Goal: Transaction & Acquisition: Purchase product/service

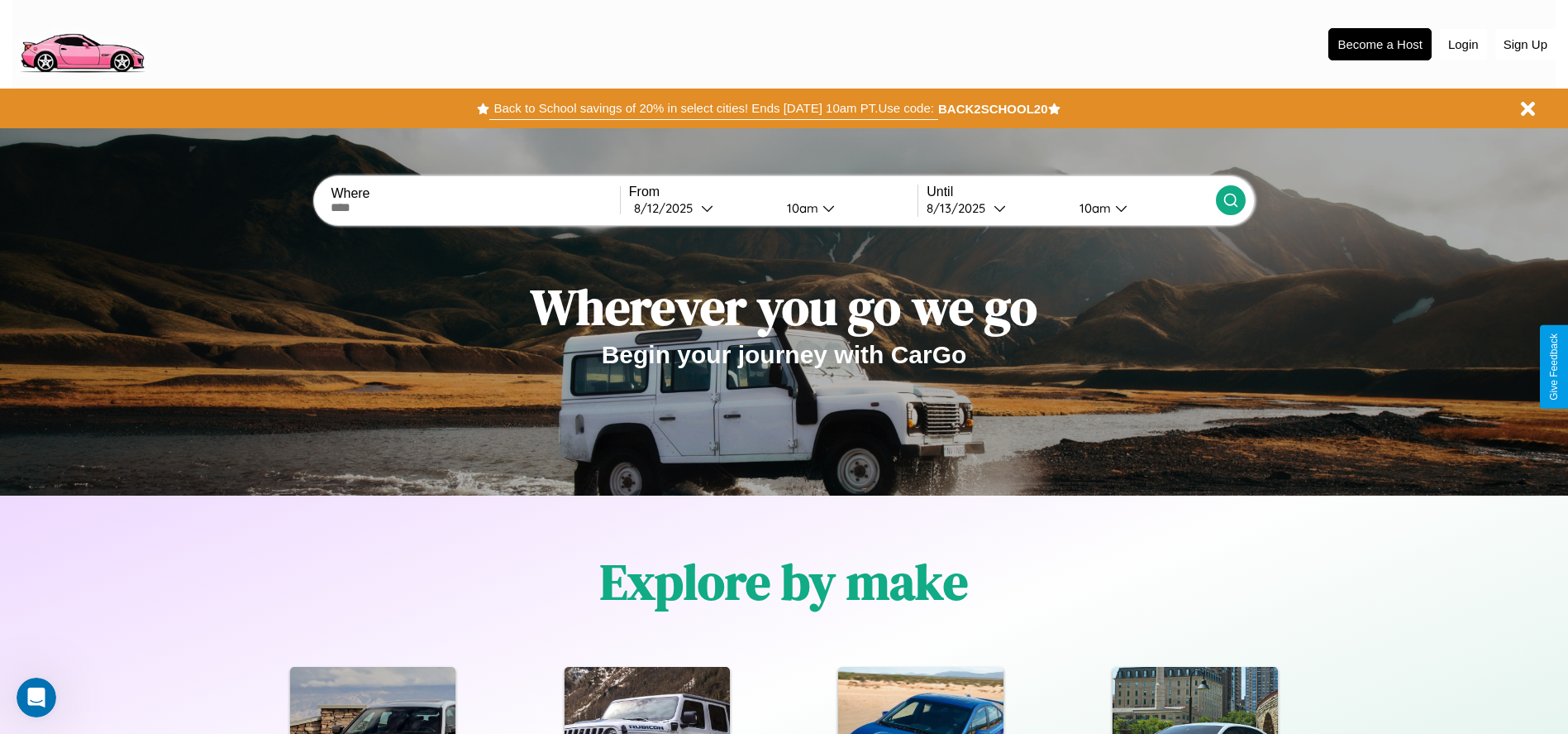
click at [714, 108] on button "Back to School savings of 20% in select cities! Ends [DATE] 10am PT. Use code:" at bounding box center [713, 108] width 448 height 23
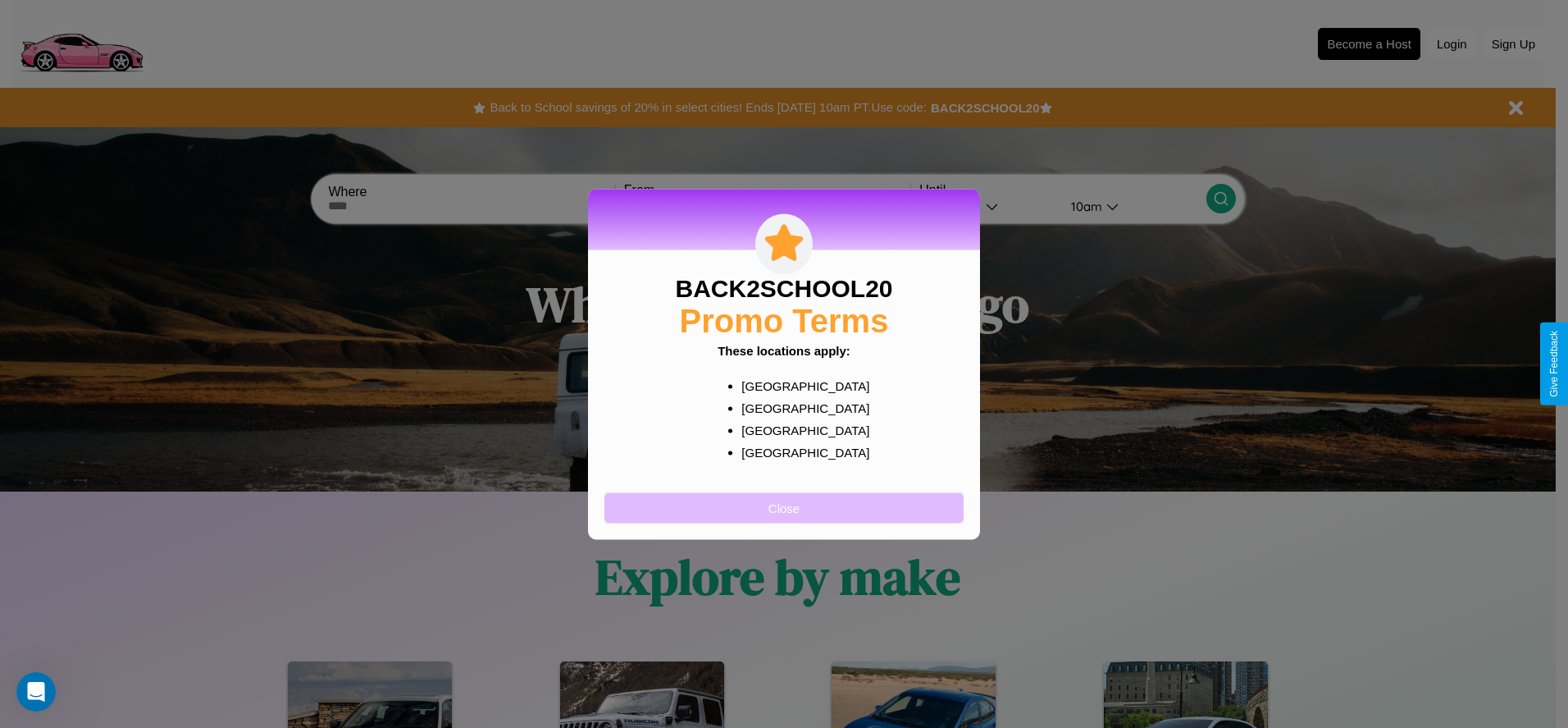
click at [784, 507] on button "Close" at bounding box center [784, 507] width 359 height 30
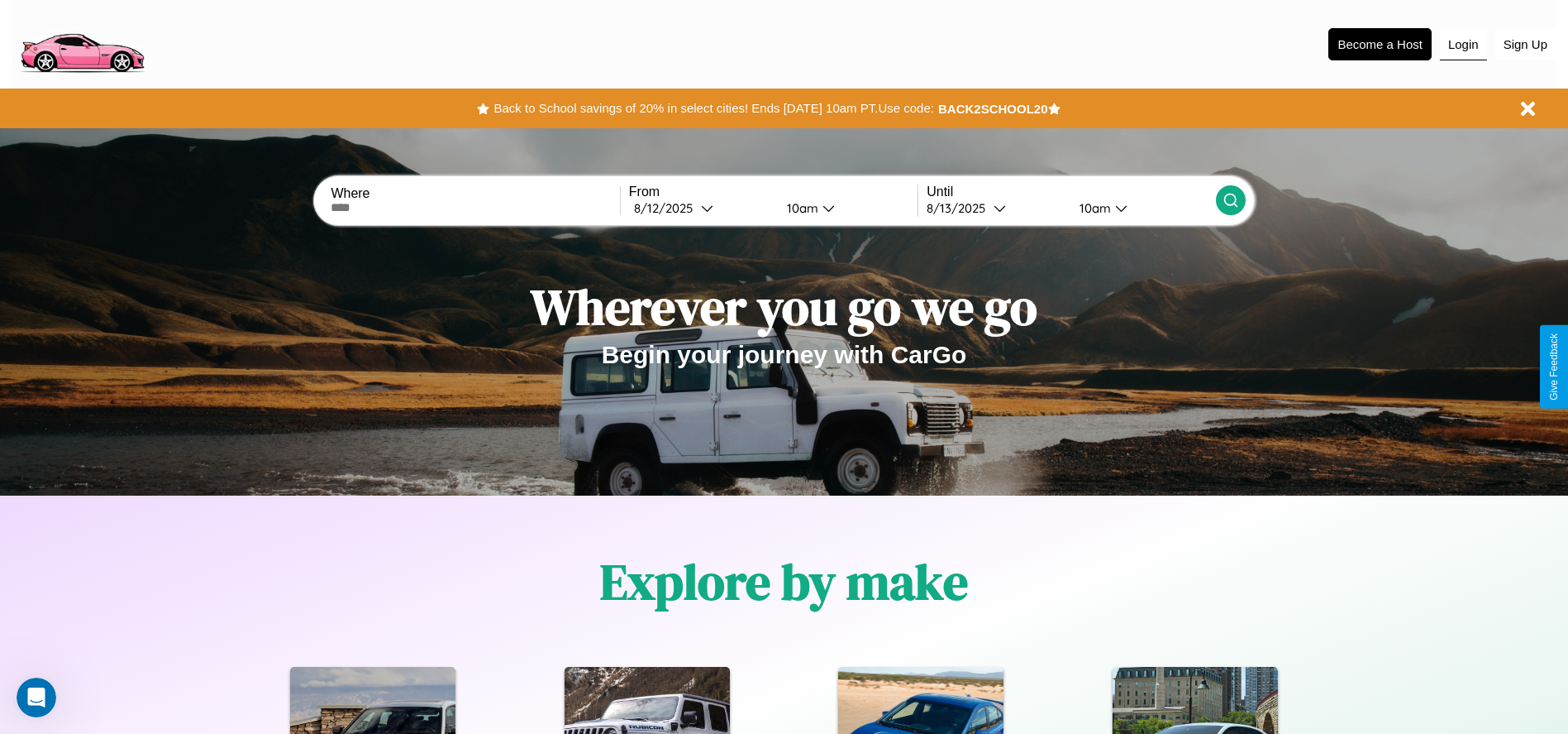
click at [1463, 44] on button "Login" at bounding box center [1464, 45] width 48 height 32
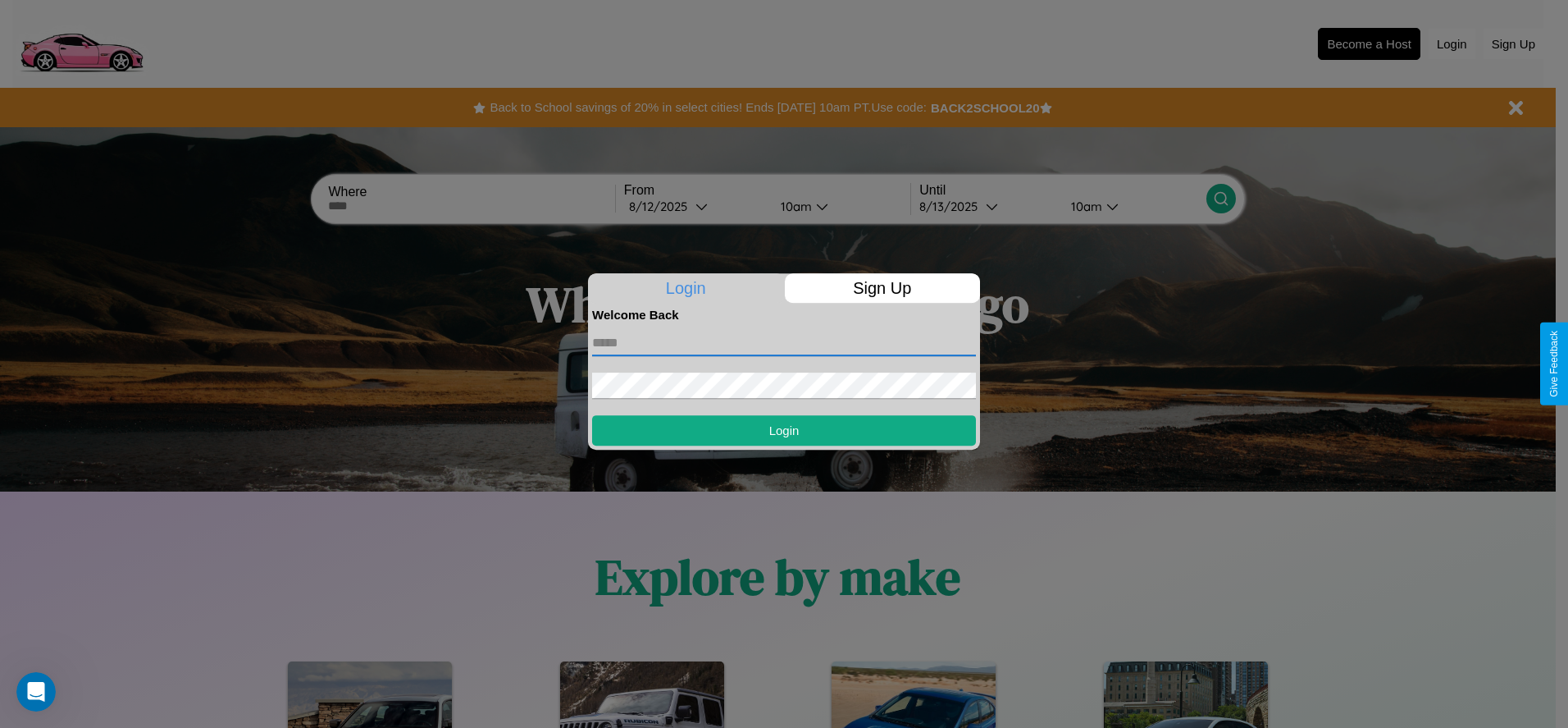
click at [784, 342] on input "text" at bounding box center [784, 343] width 384 height 27
type input "**********"
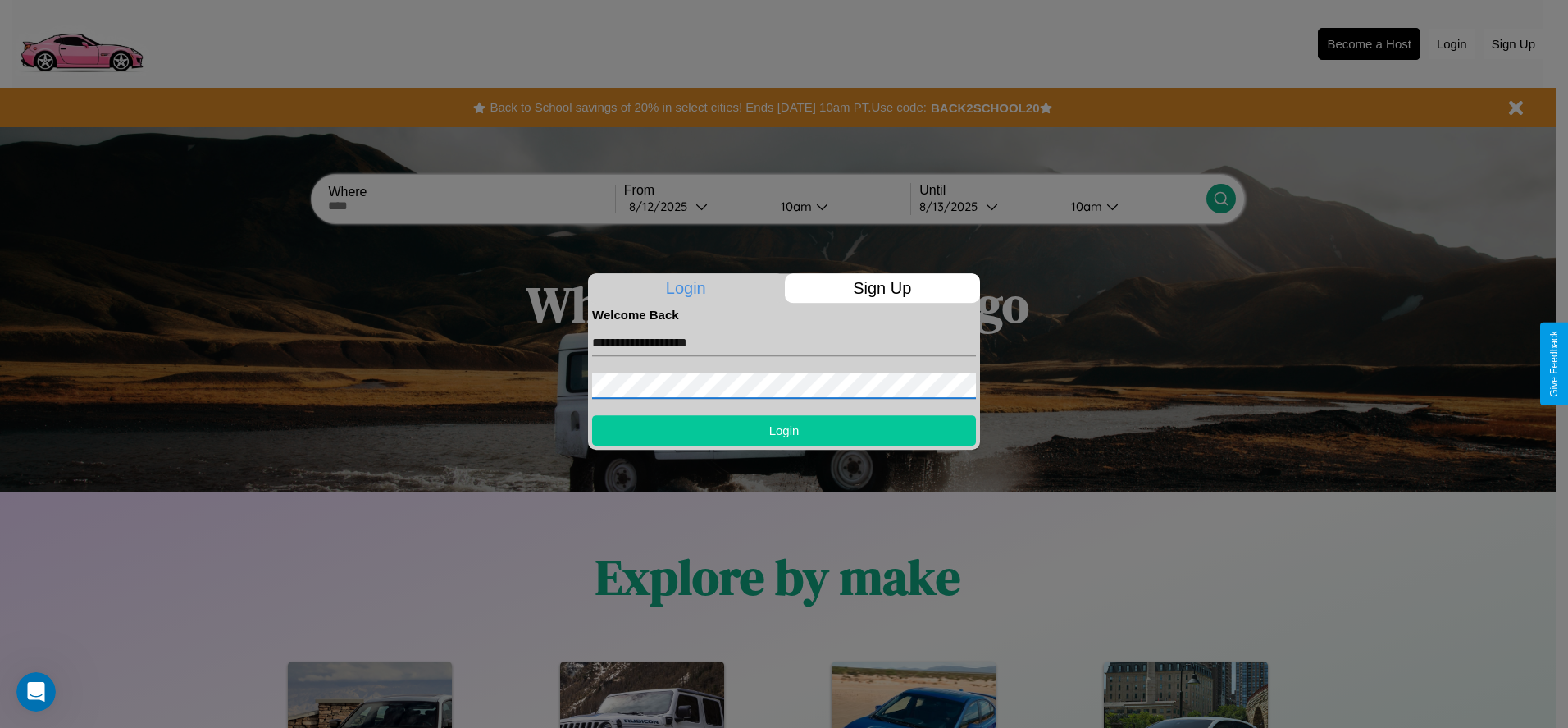
click at [784, 430] on button "Login" at bounding box center [784, 430] width 384 height 30
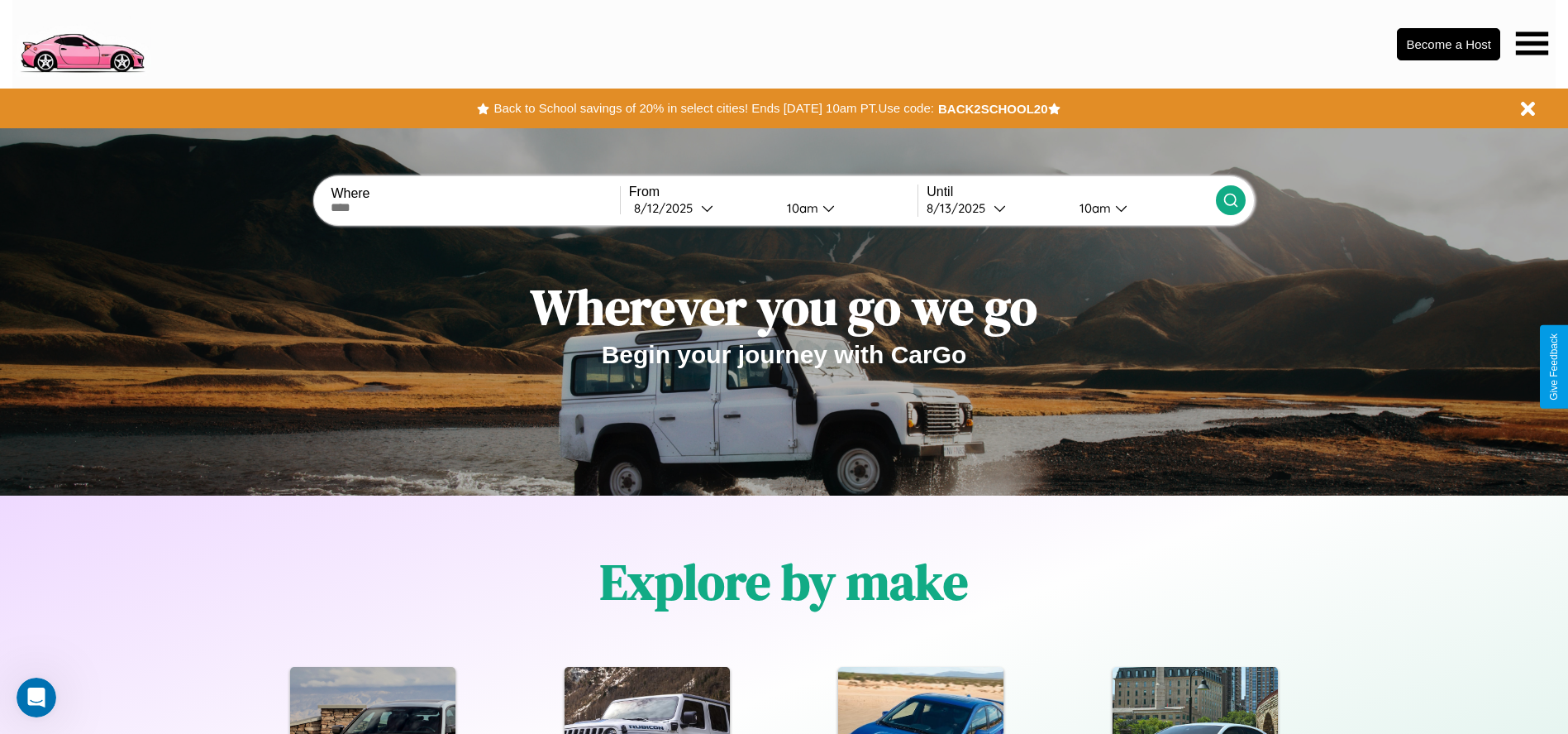
scroll to position [737, 0]
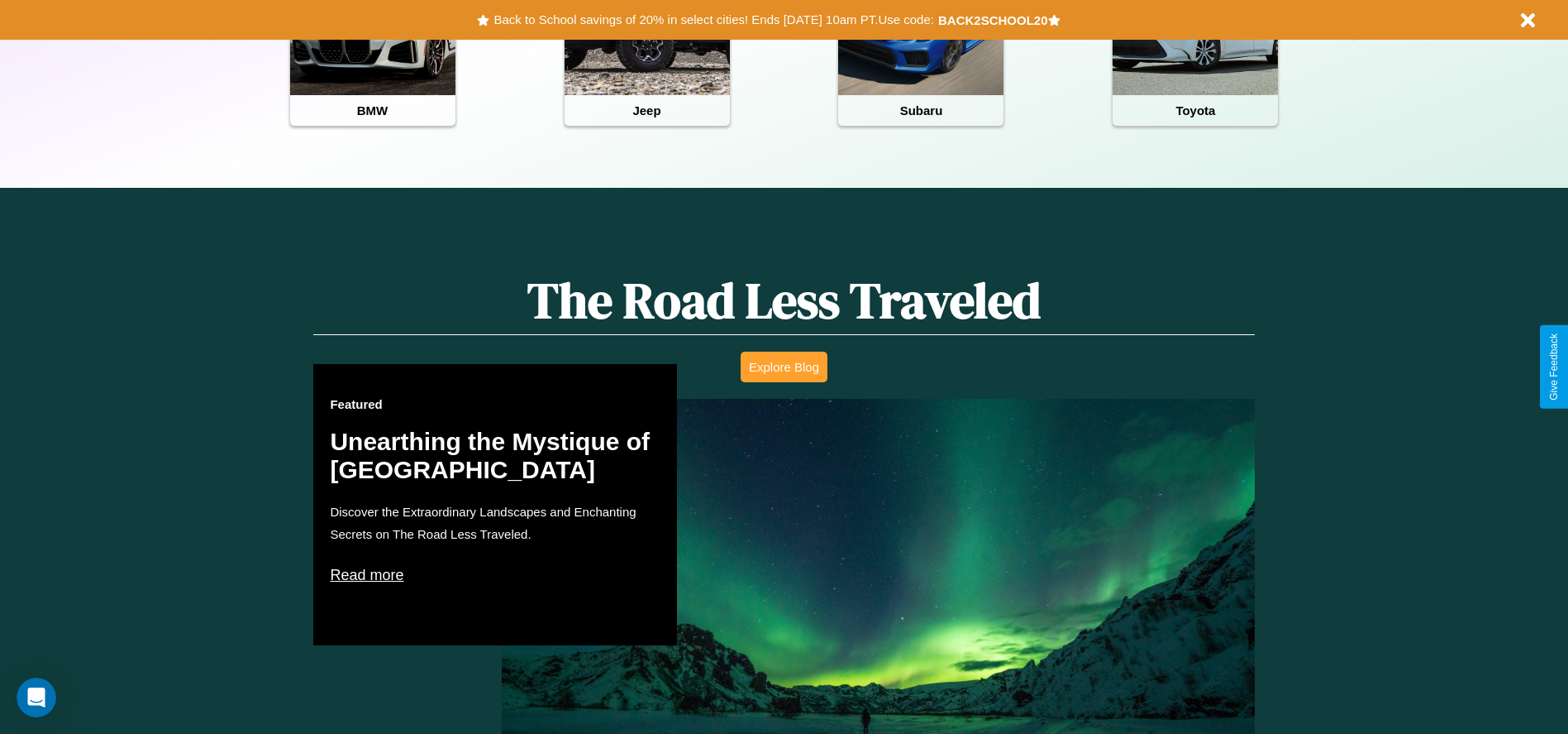
click at [784, 367] on button "Explore Blog" at bounding box center [784, 367] width 87 height 31
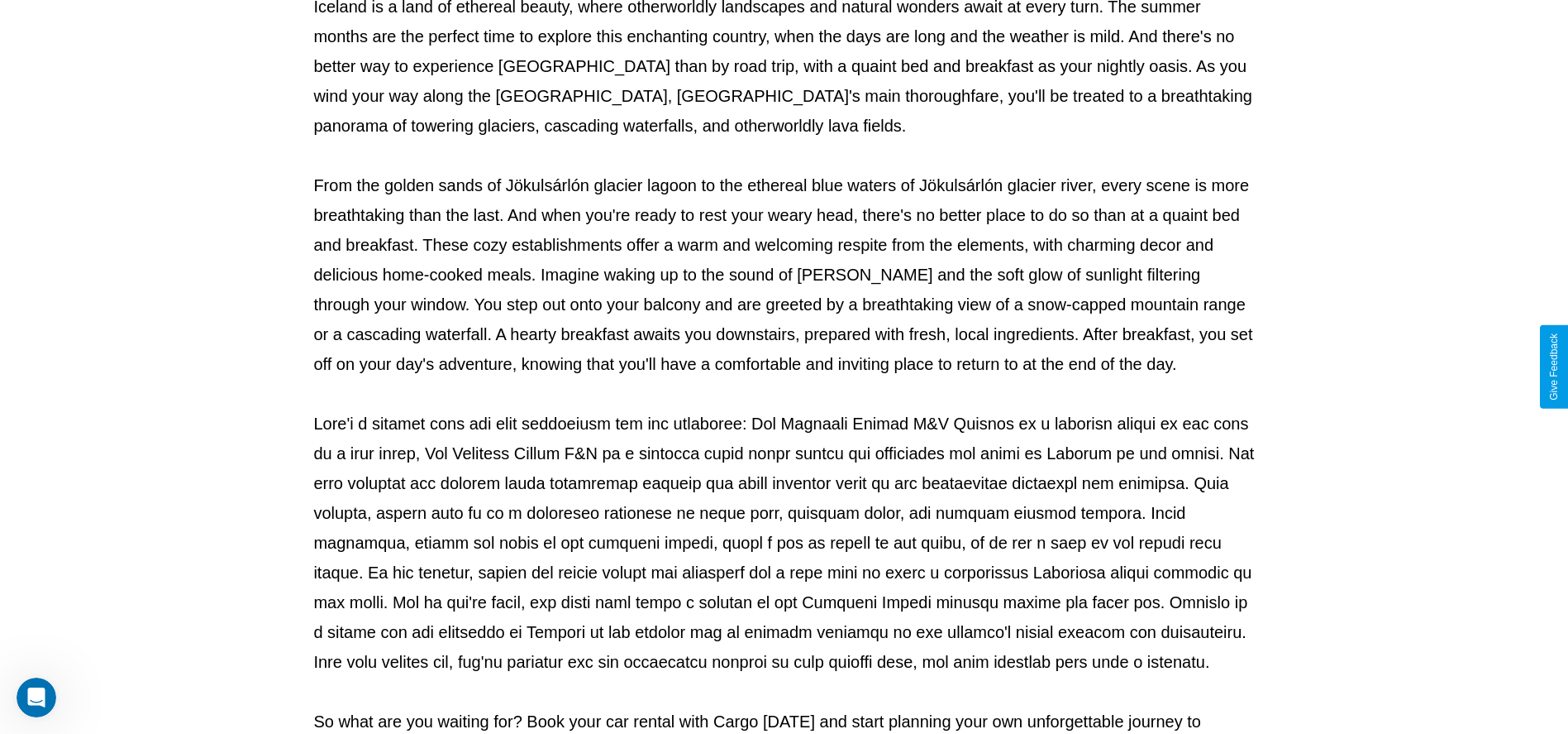
scroll to position [549, 0]
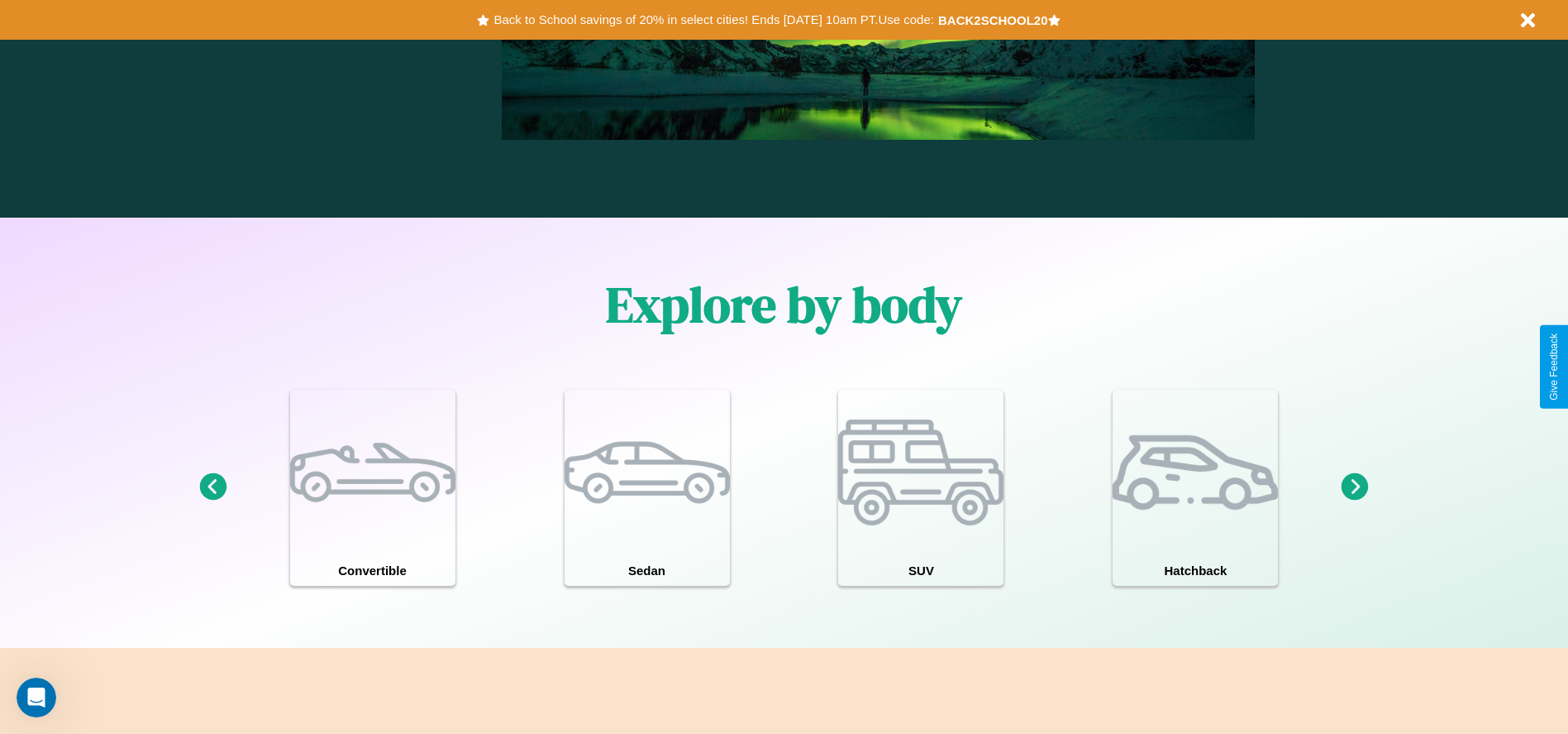
scroll to position [1443, 0]
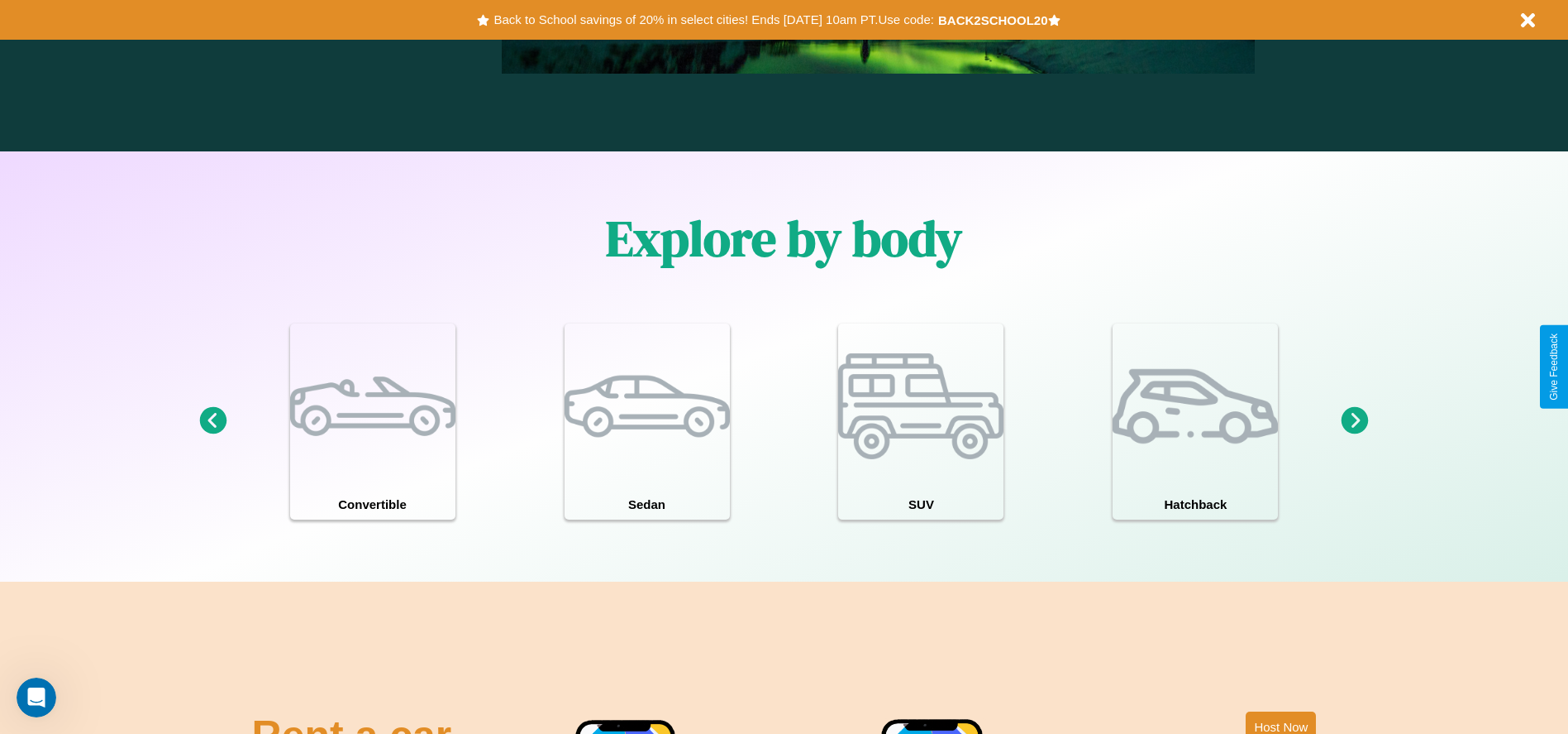
click at [213, 421] on icon at bounding box center [213, 421] width 28 height 28
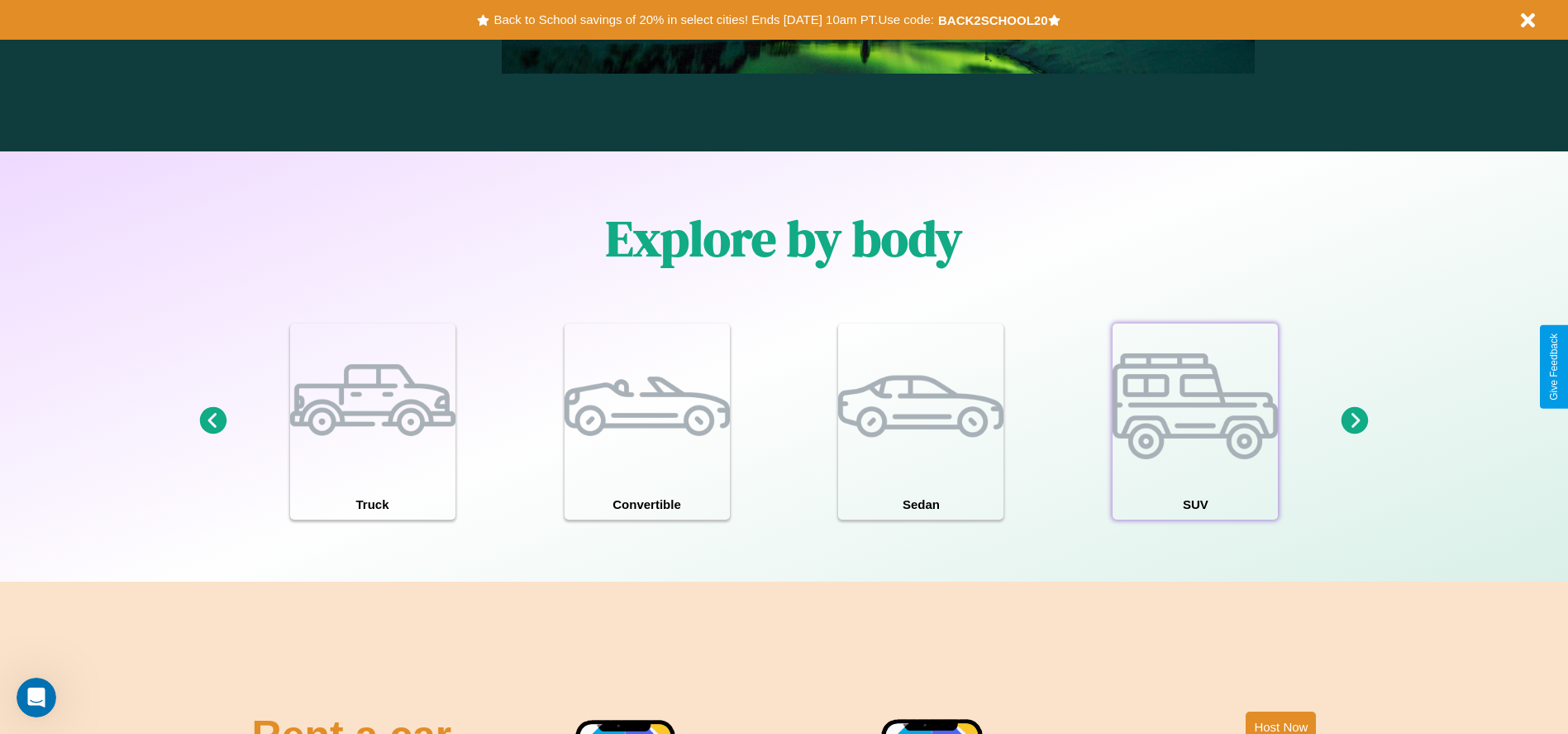
click at [1195, 421] on div at bounding box center [1195, 405] width 165 height 165
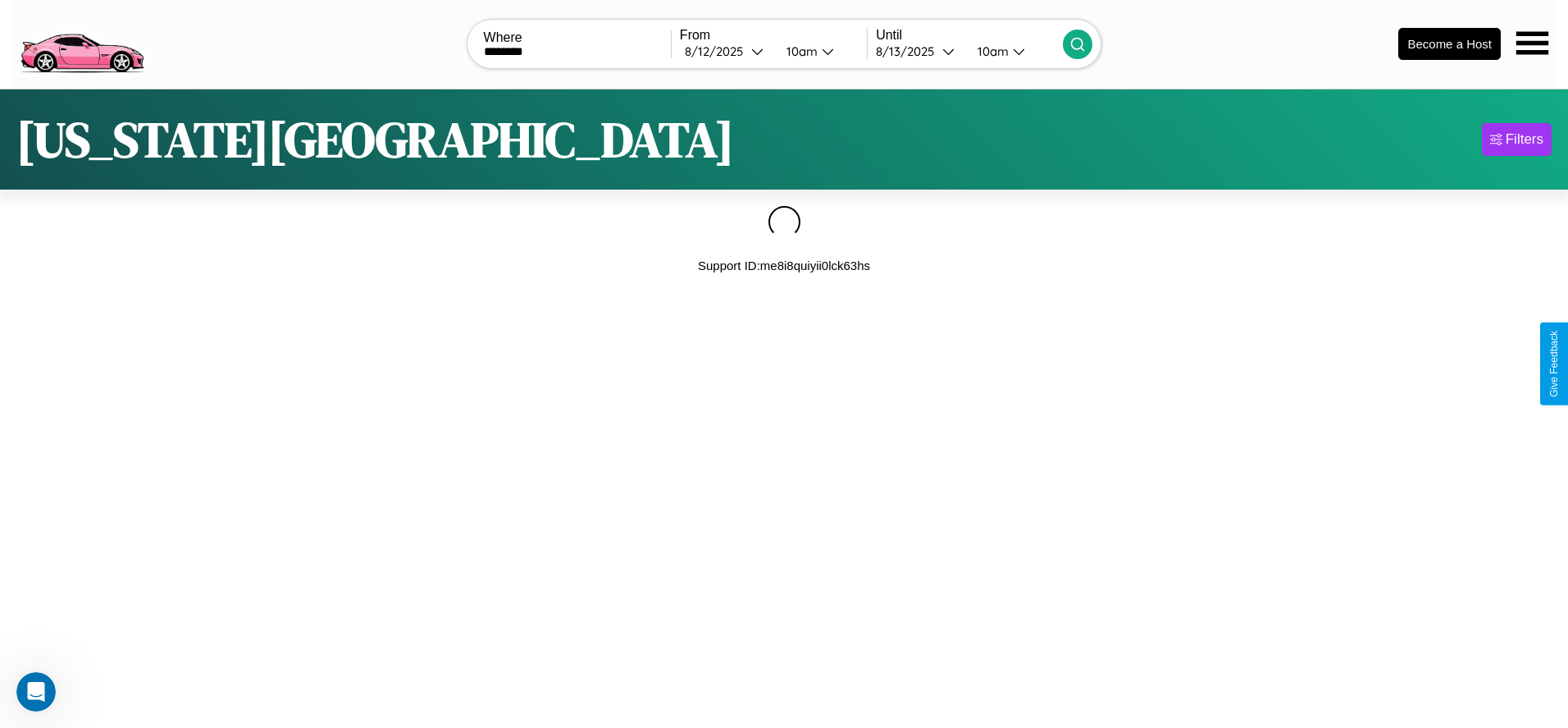
type input "********"
click at [1077, 43] on icon at bounding box center [1077, 44] width 17 height 17
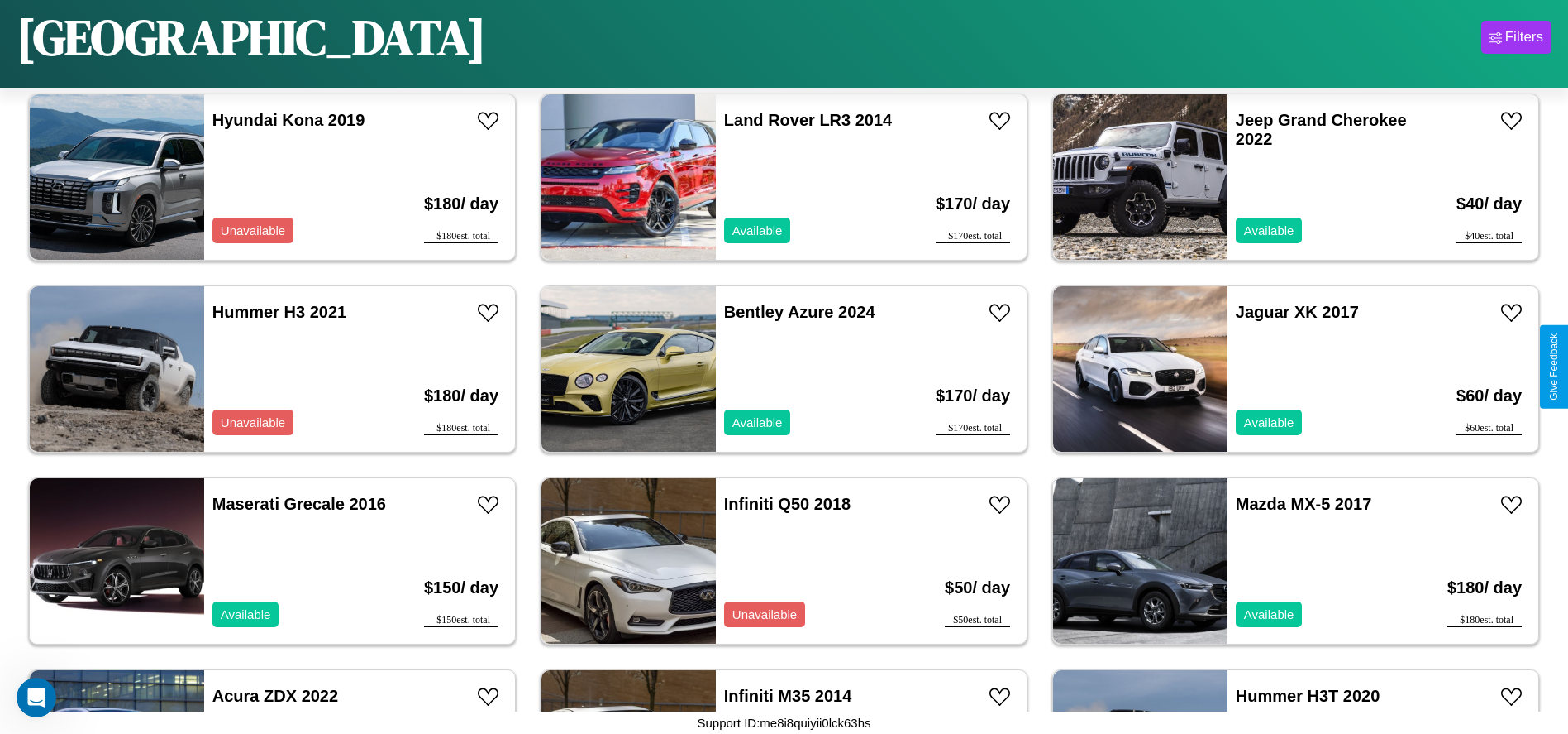
scroll to position [3255, 0]
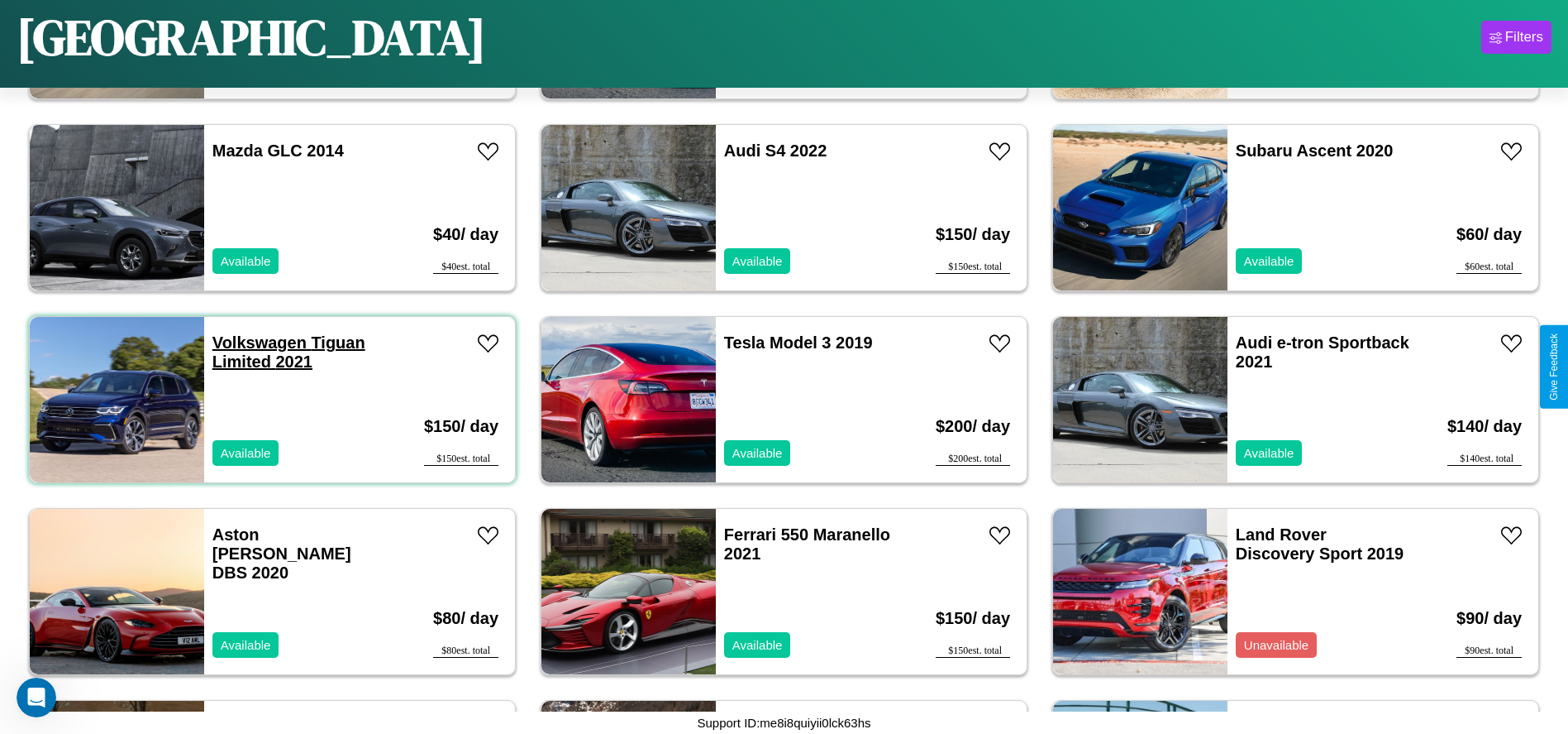
click at [257, 343] on link "Volkswagen Tiguan Limited 2021" at bounding box center [289, 353] width 152 height 38
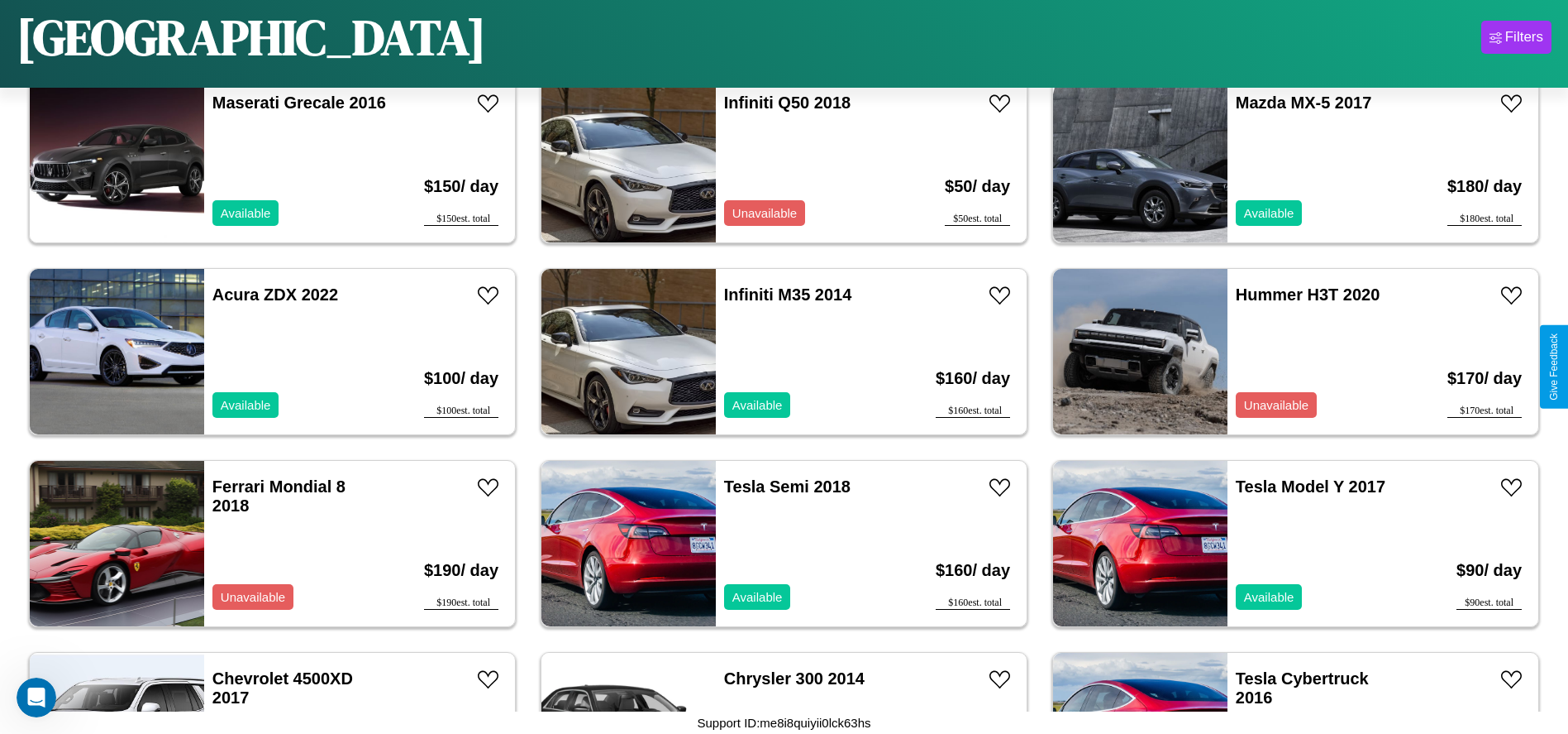
scroll to position [1527, 0]
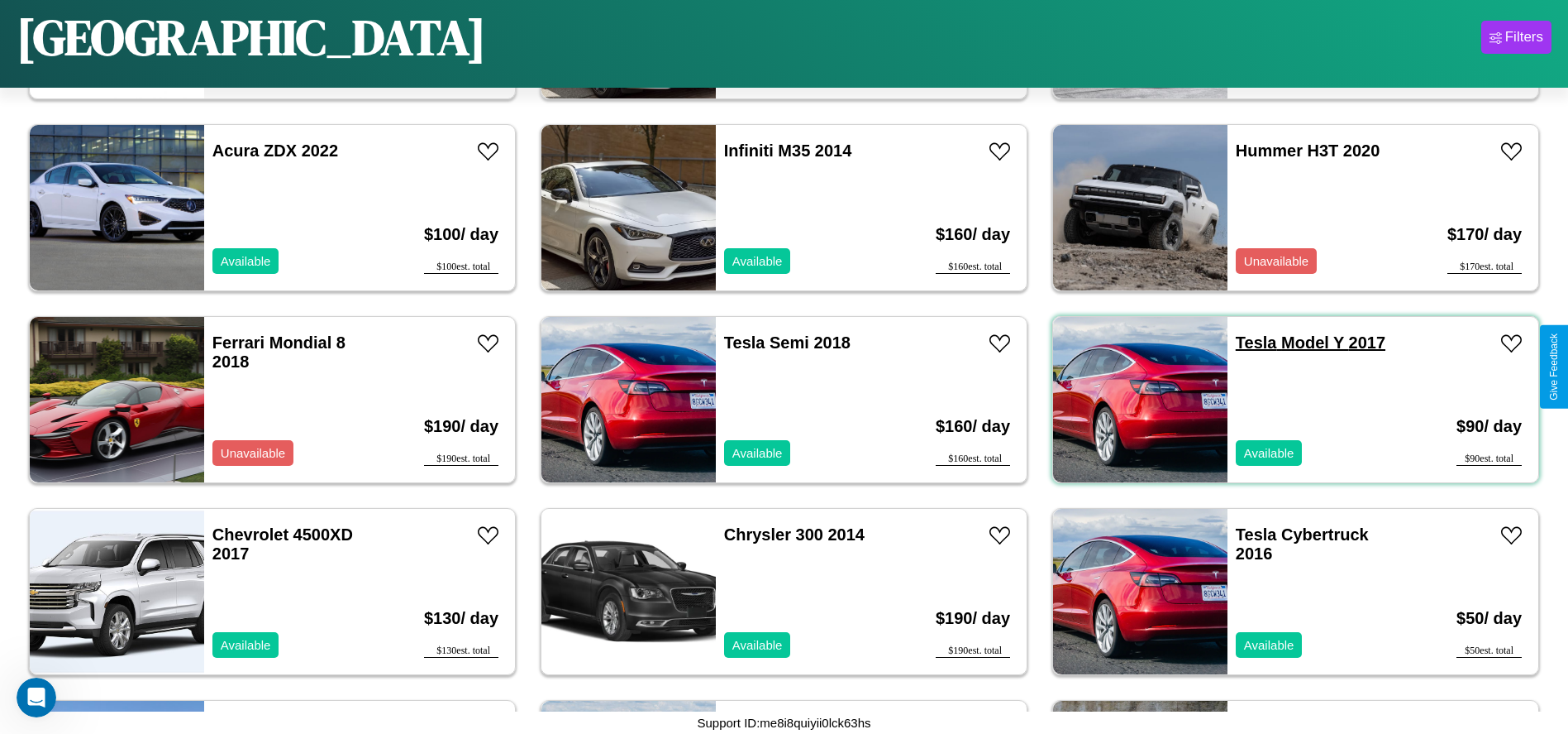
click at [1245, 343] on link "Tesla Model Y 2017" at bounding box center [1310, 343] width 149 height 18
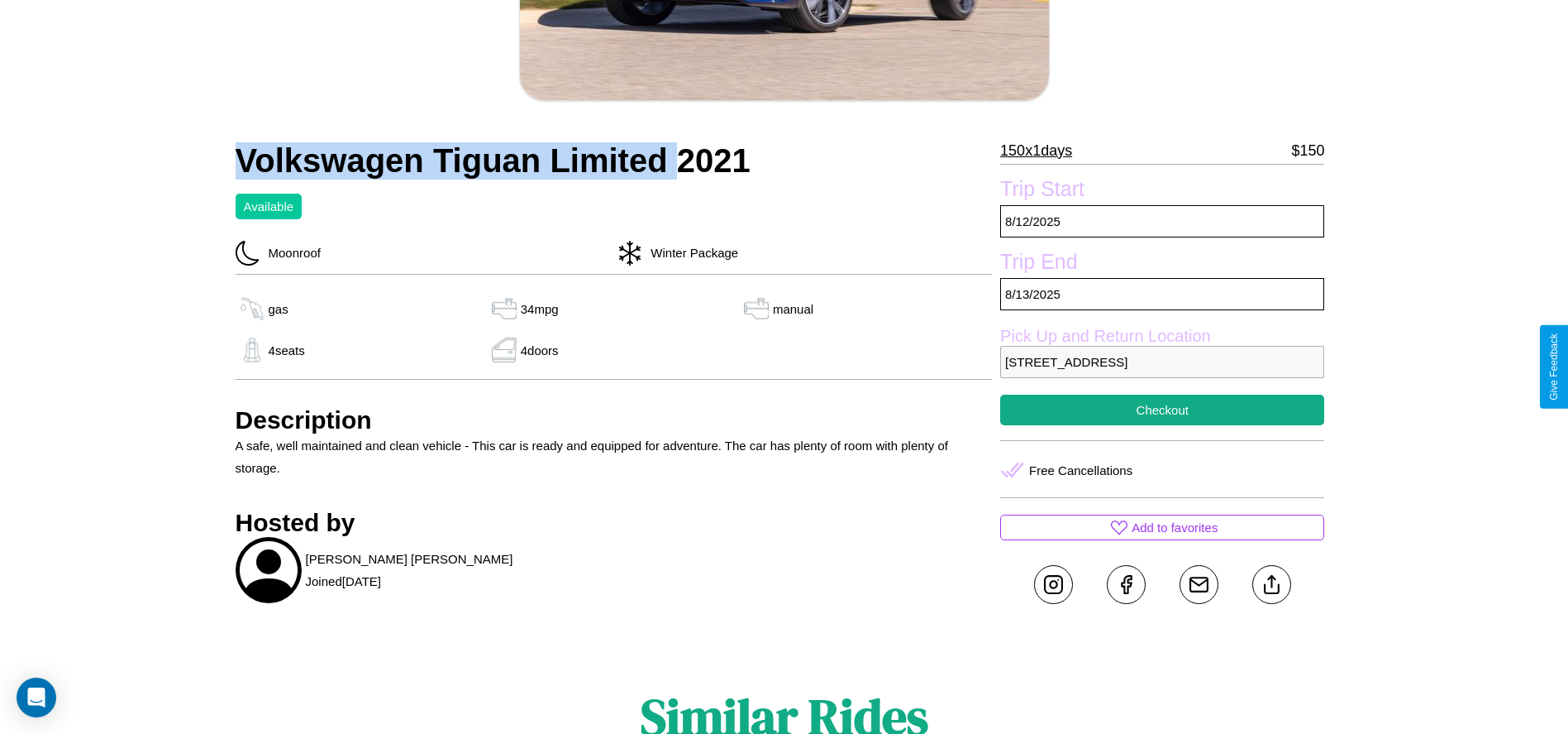
scroll to position [624, 0]
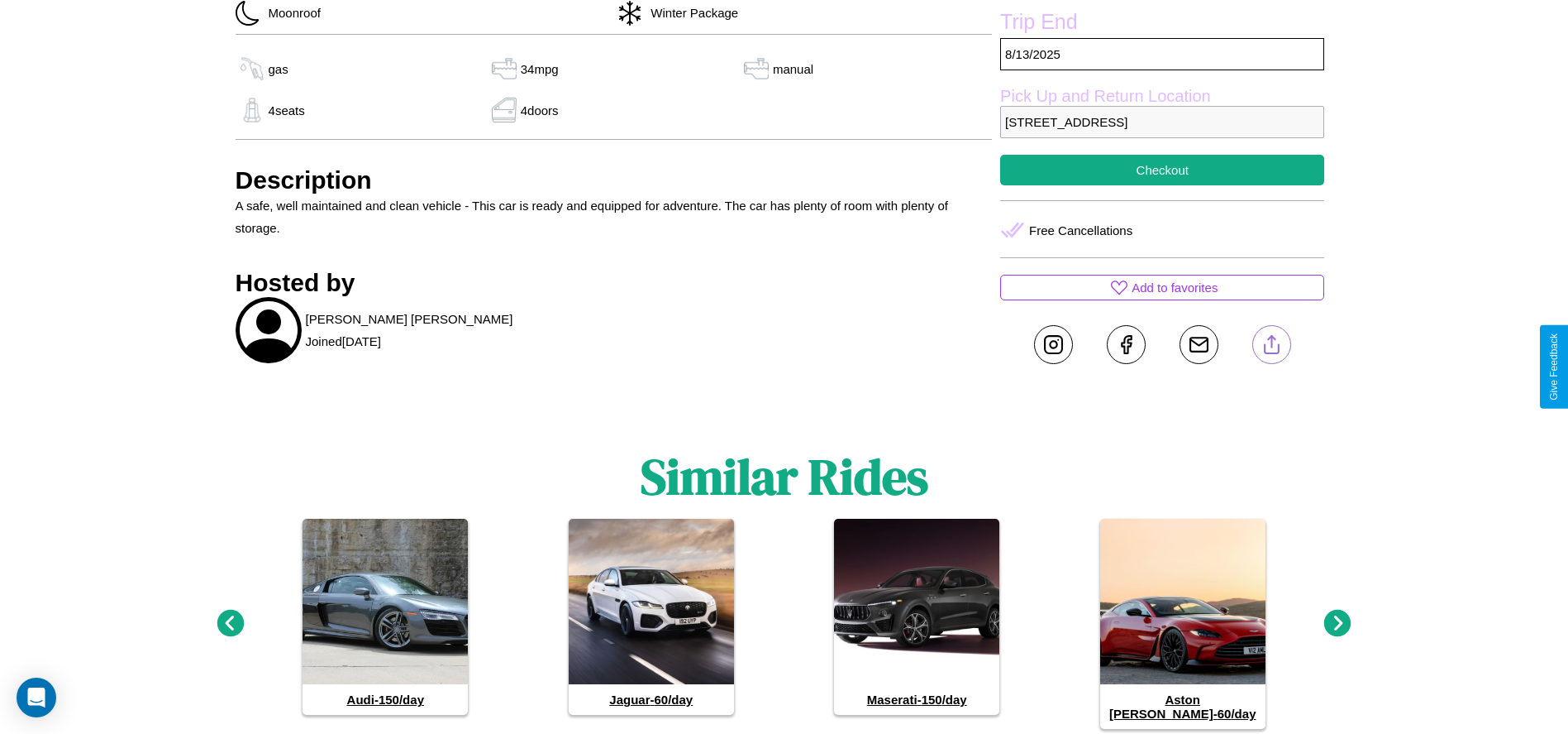
click at [1271, 348] on line at bounding box center [1271, 342] width 0 height 12
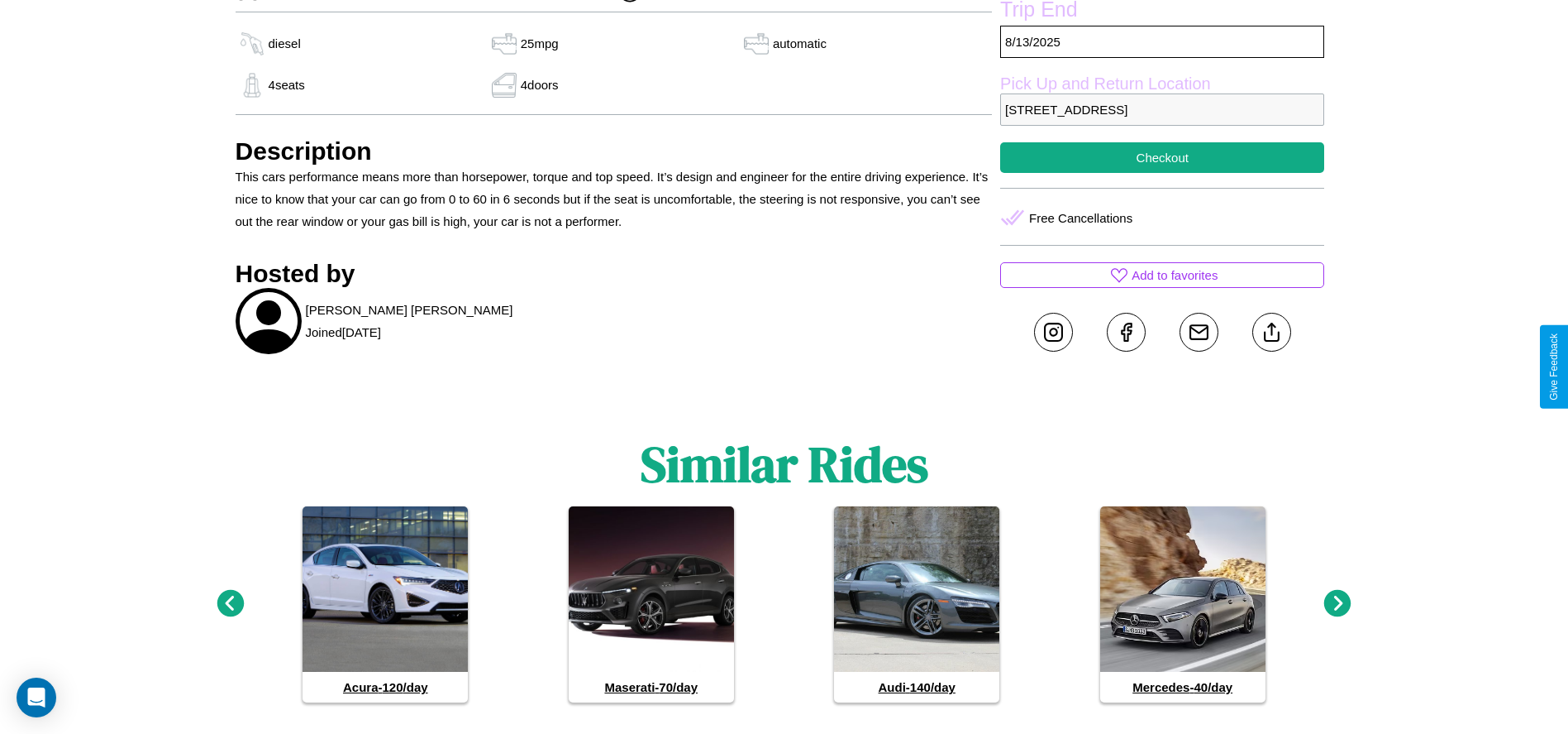
scroll to position [734, 0]
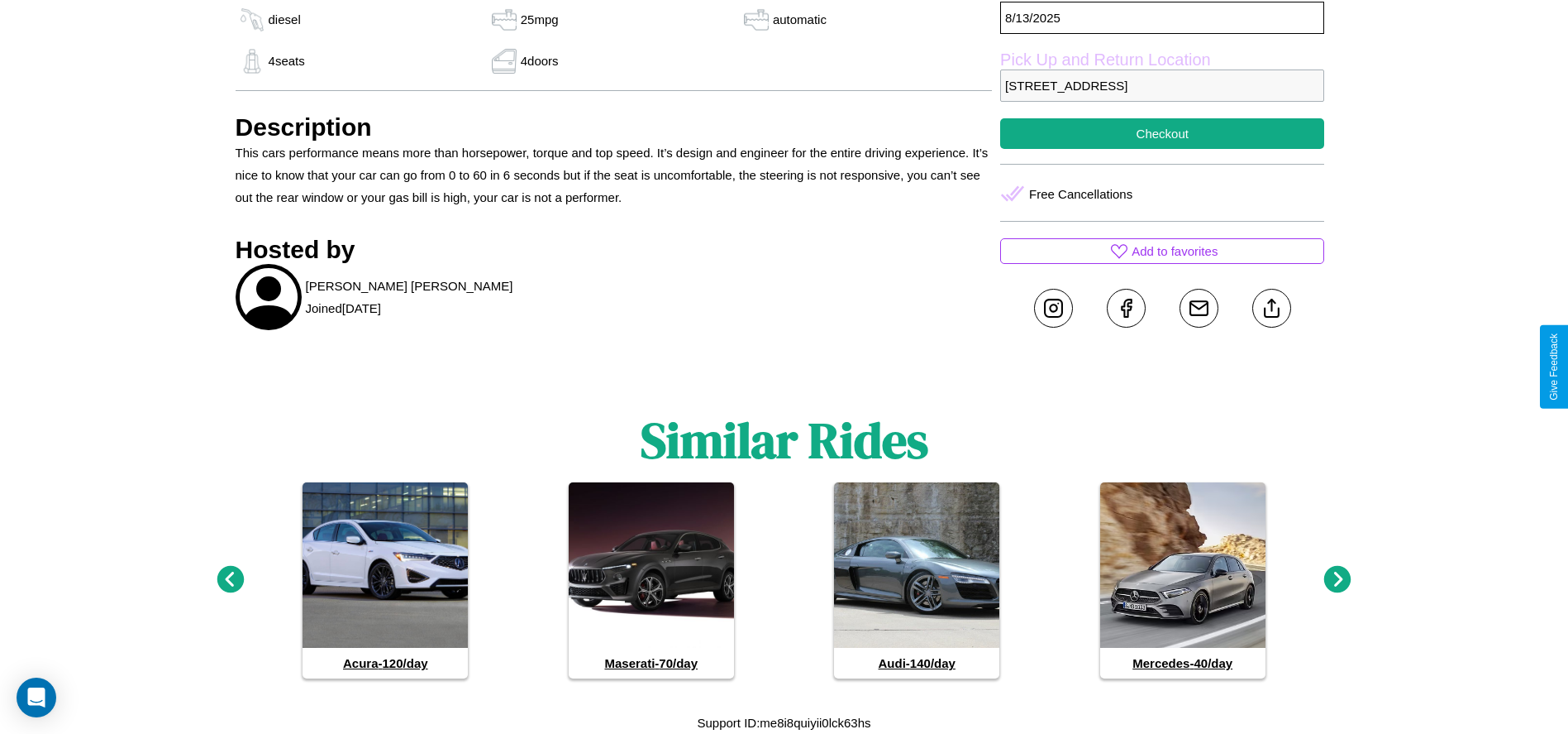
click at [1337, 579] on icon at bounding box center [1338, 579] width 28 height 28
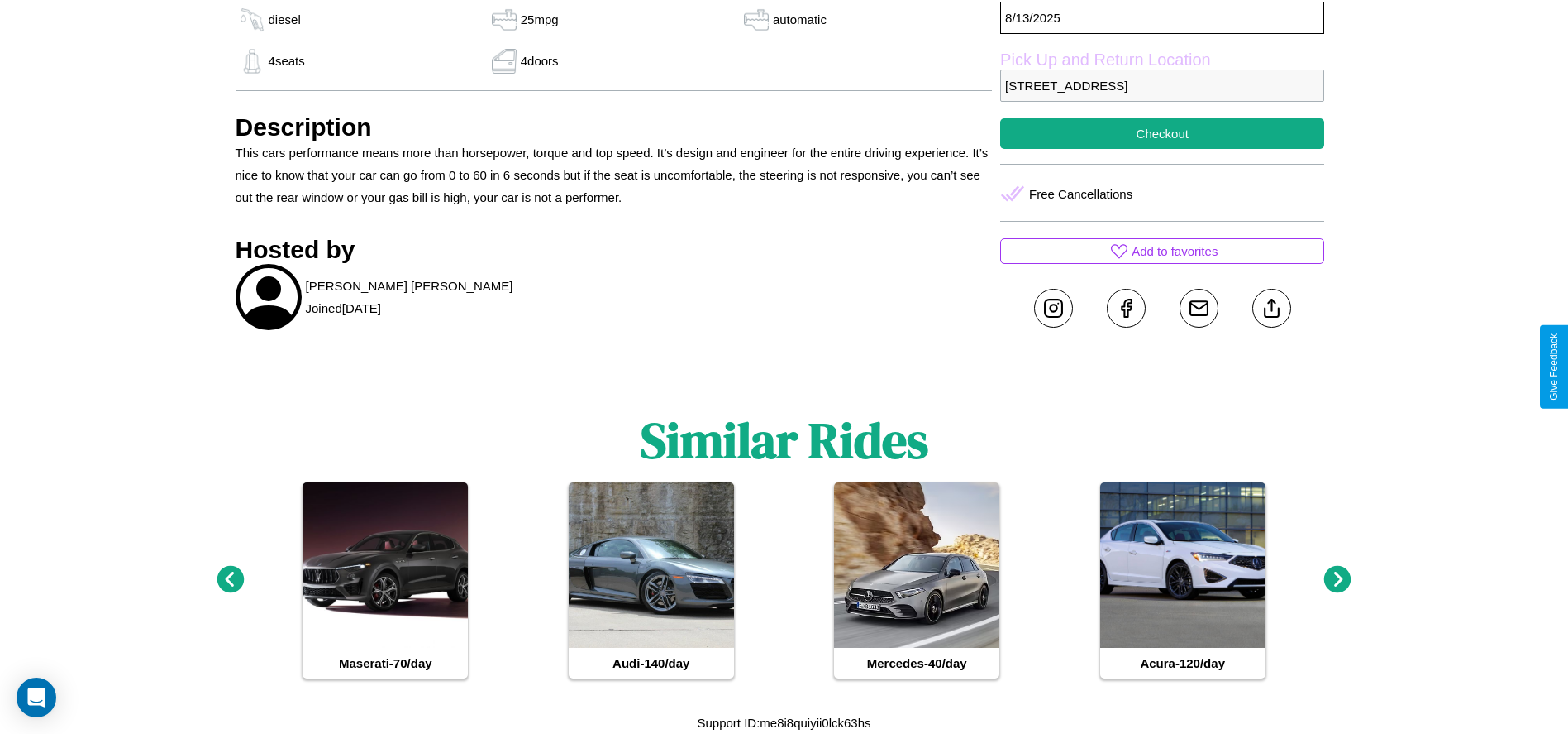
click at [1337, 579] on icon at bounding box center [1338, 579] width 28 height 28
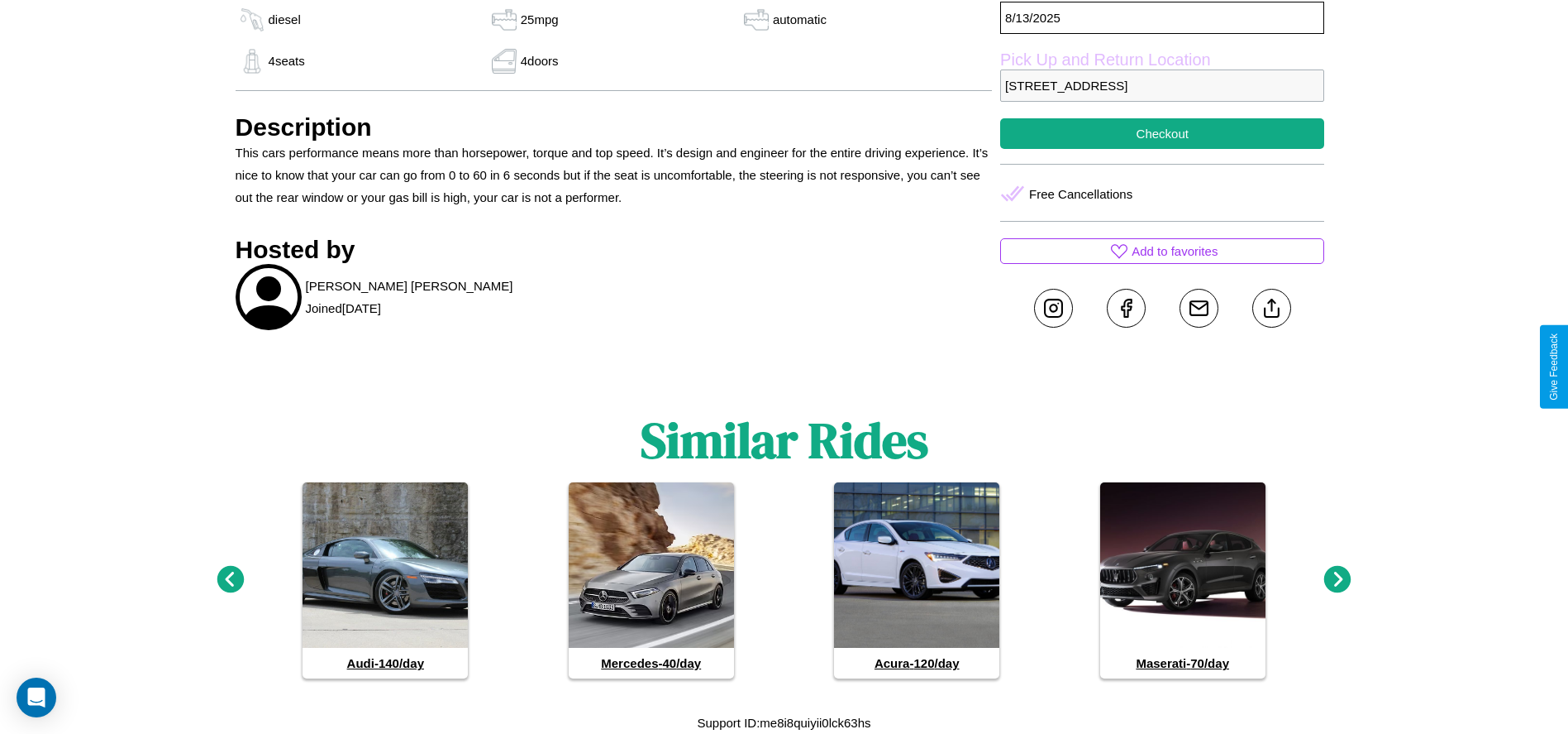
click at [1337, 579] on icon at bounding box center [1338, 579] width 28 height 28
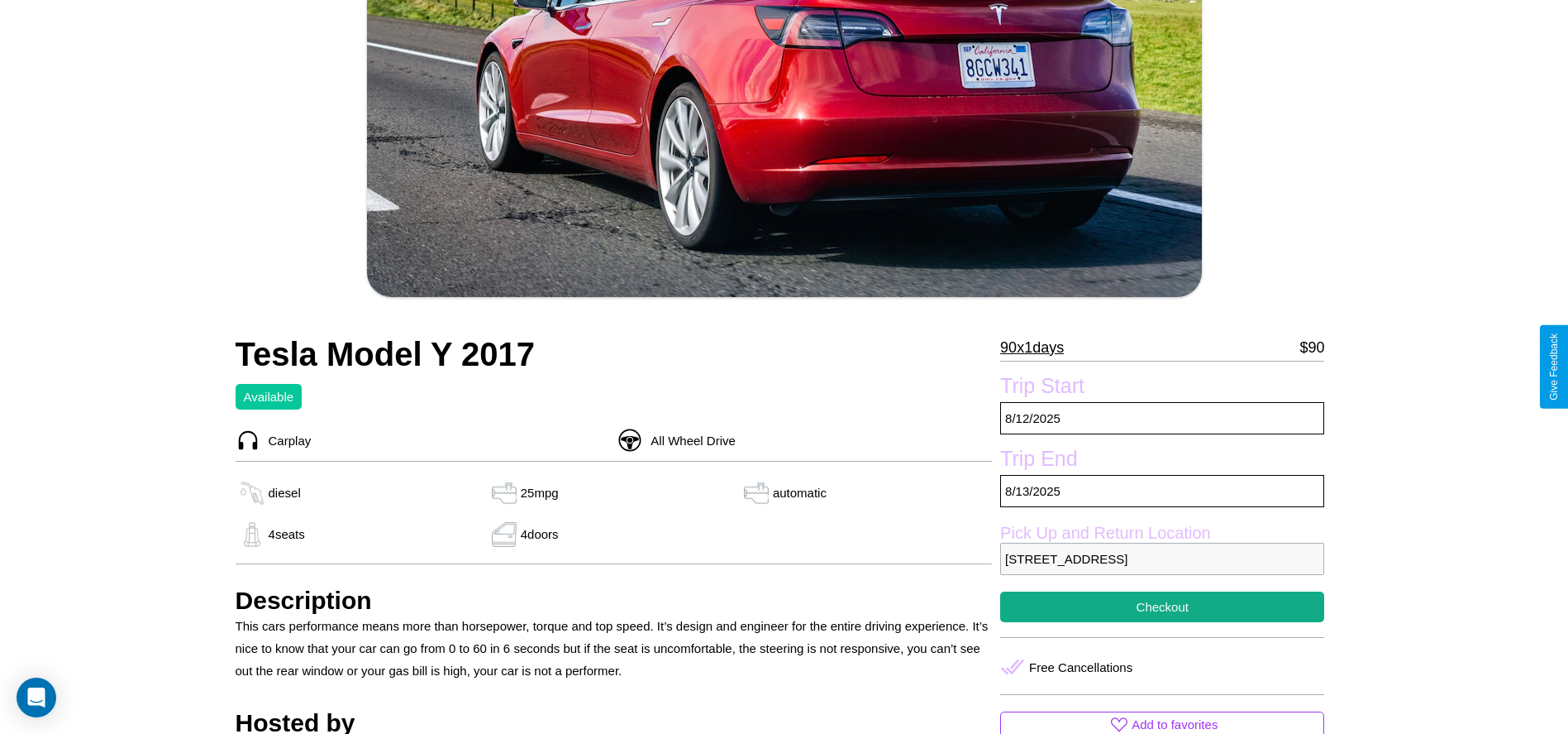
scroll to position [243, 0]
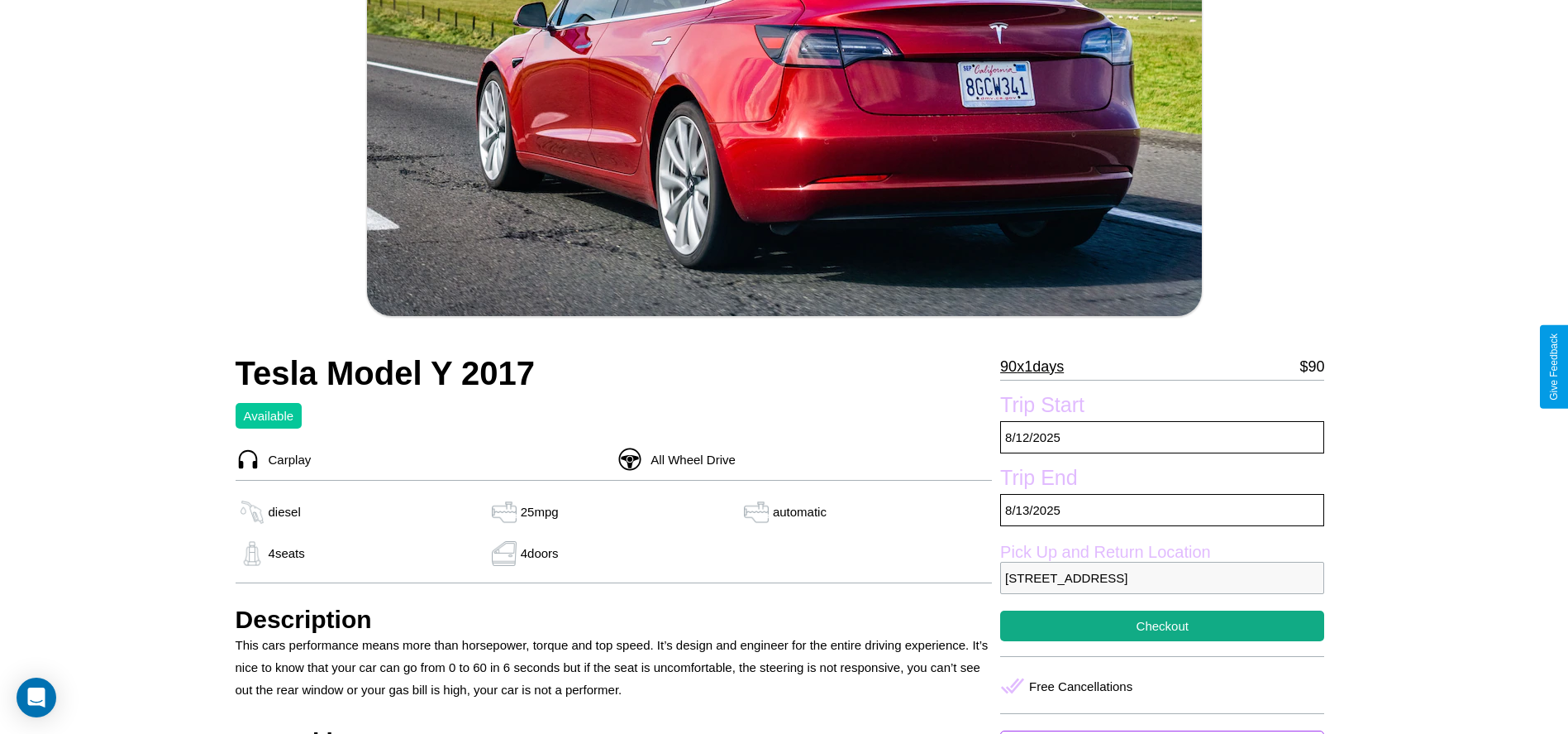
click at [1038, 367] on p "90 x 1 days" at bounding box center [1031, 367] width 63 height 27
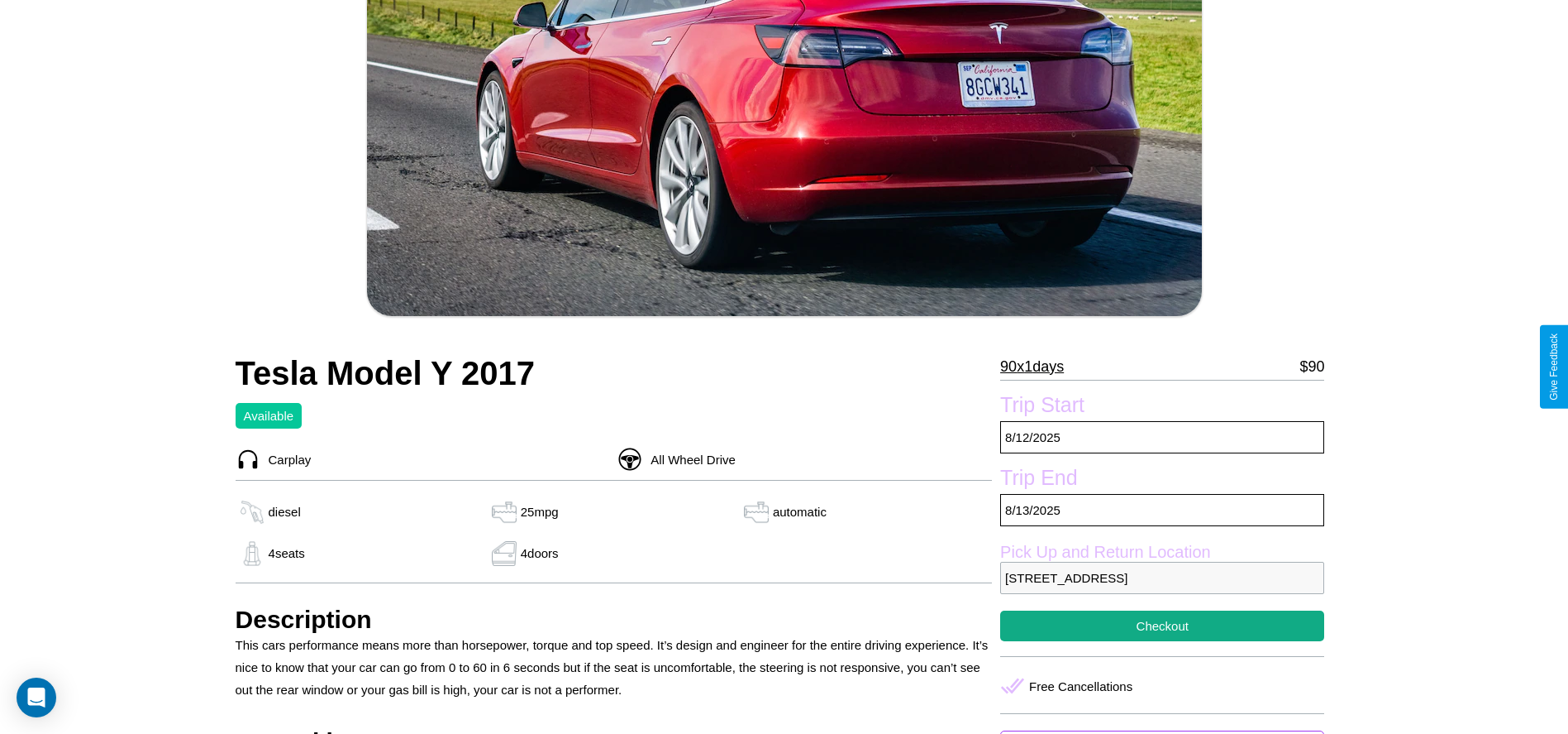
click at [1038, 367] on p "90 x 1 days" at bounding box center [1031, 367] width 63 height 27
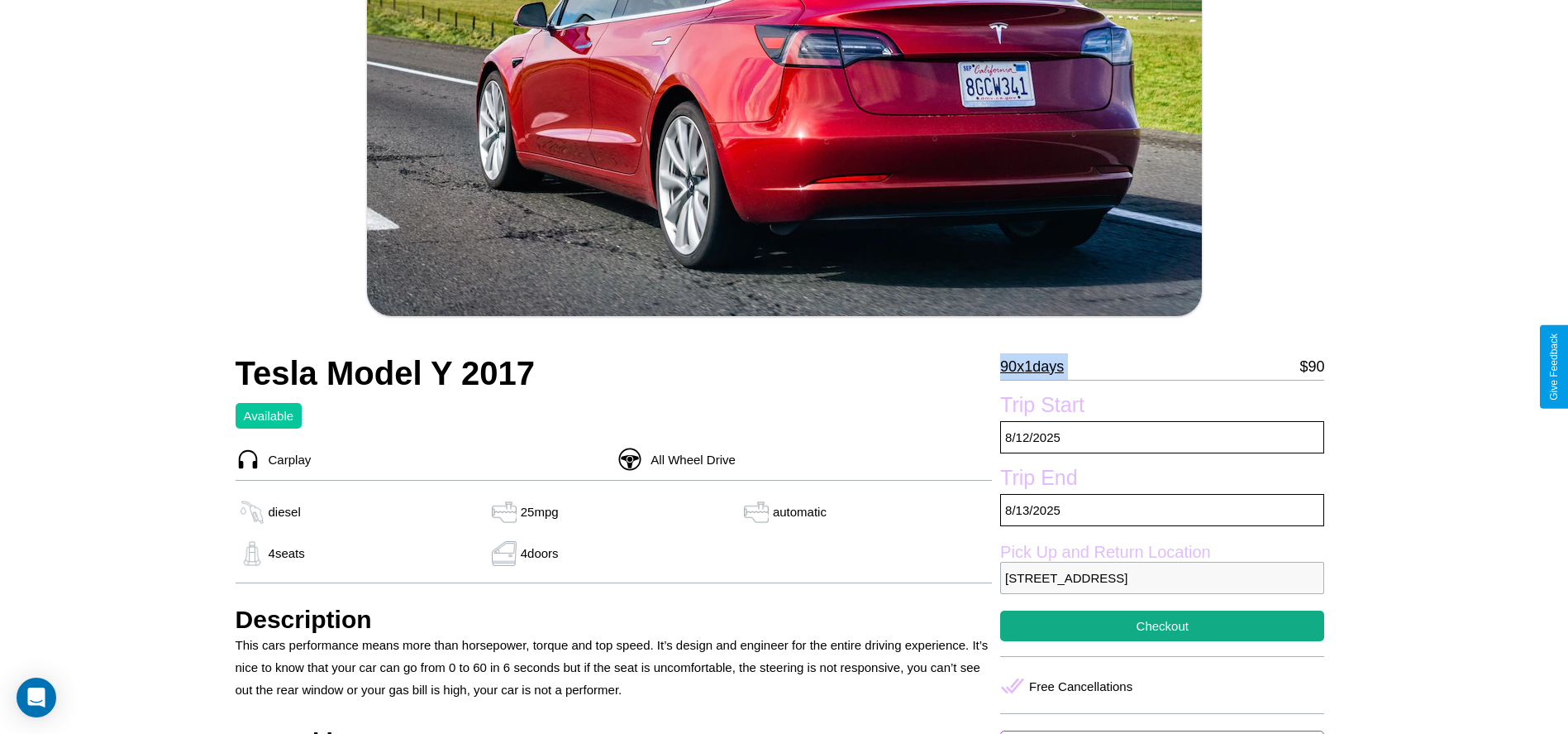
click at [1038, 367] on p "90 x 1 days" at bounding box center [1031, 367] width 63 height 27
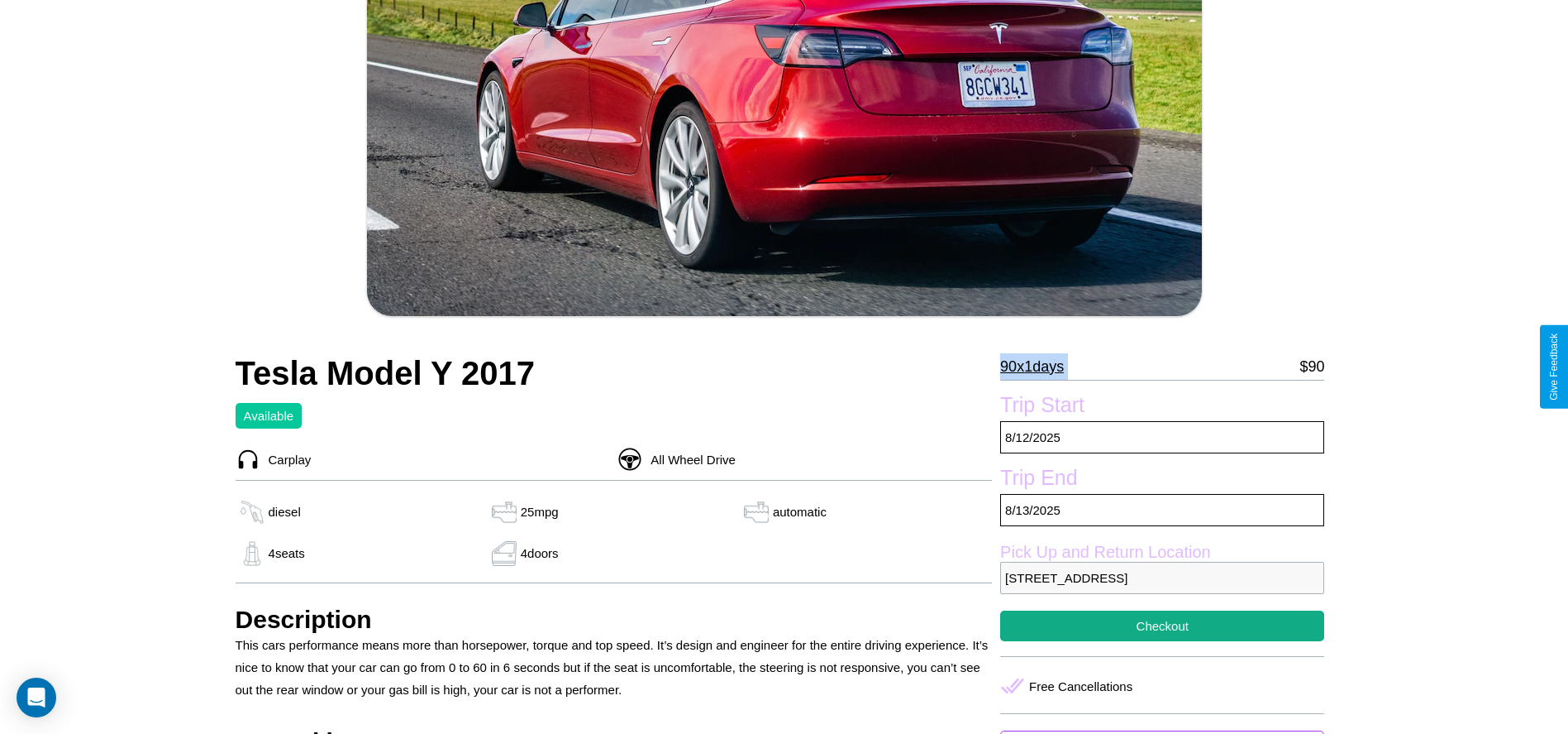
click at [1038, 367] on p "90 x 1 days" at bounding box center [1031, 367] width 63 height 27
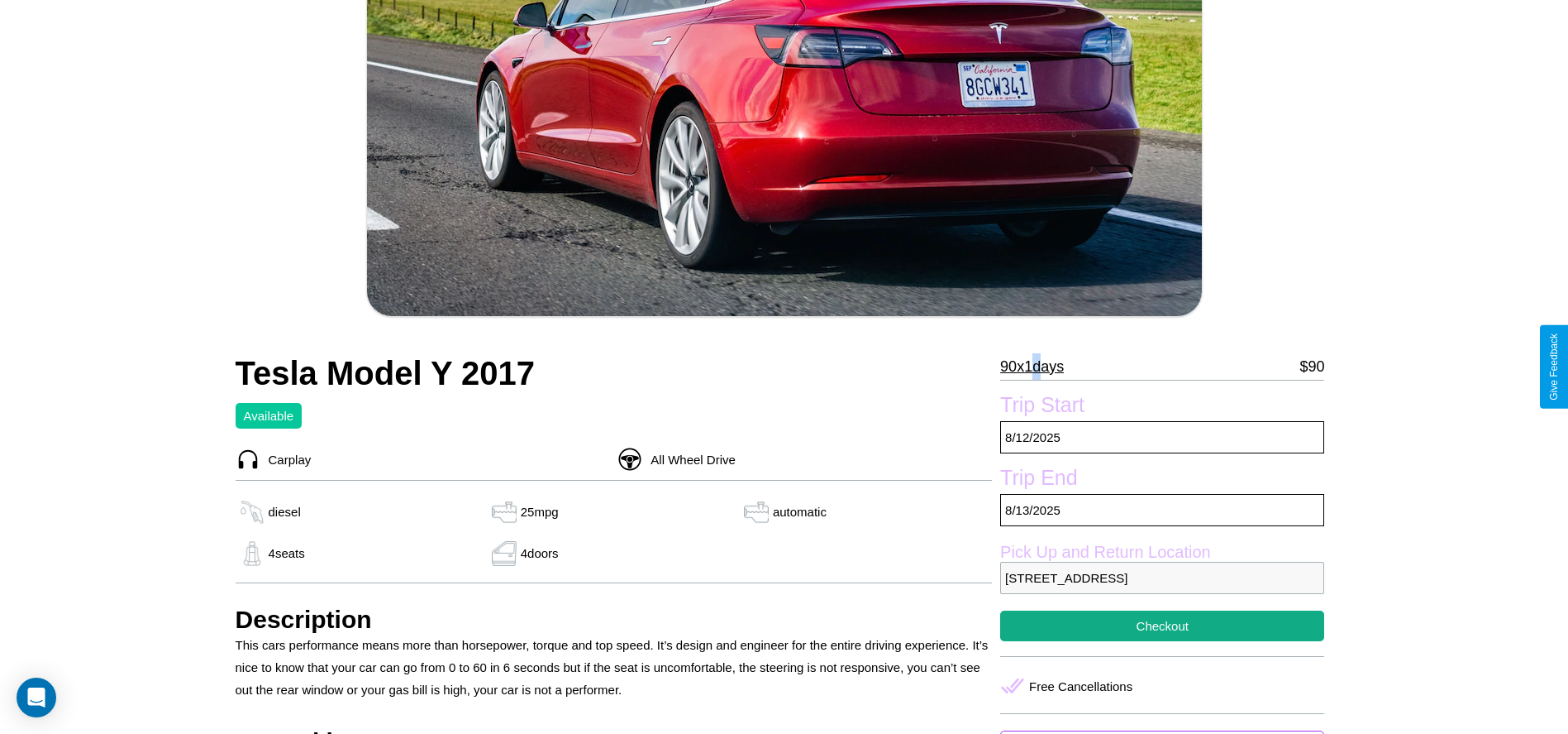
click at [1038, 367] on p "90 x 1 days" at bounding box center [1031, 367] width 63 height 27
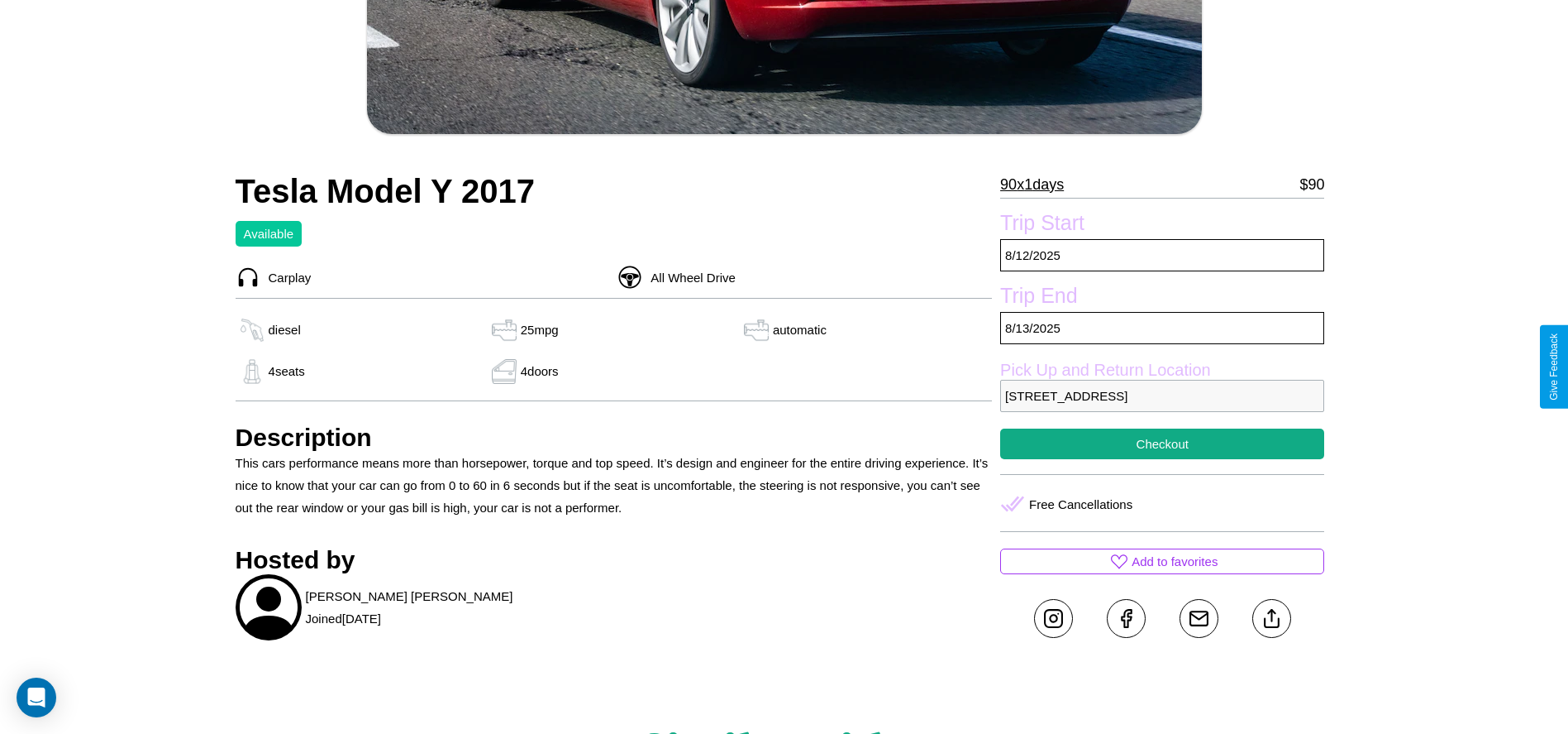
scroll to position [501, 0]
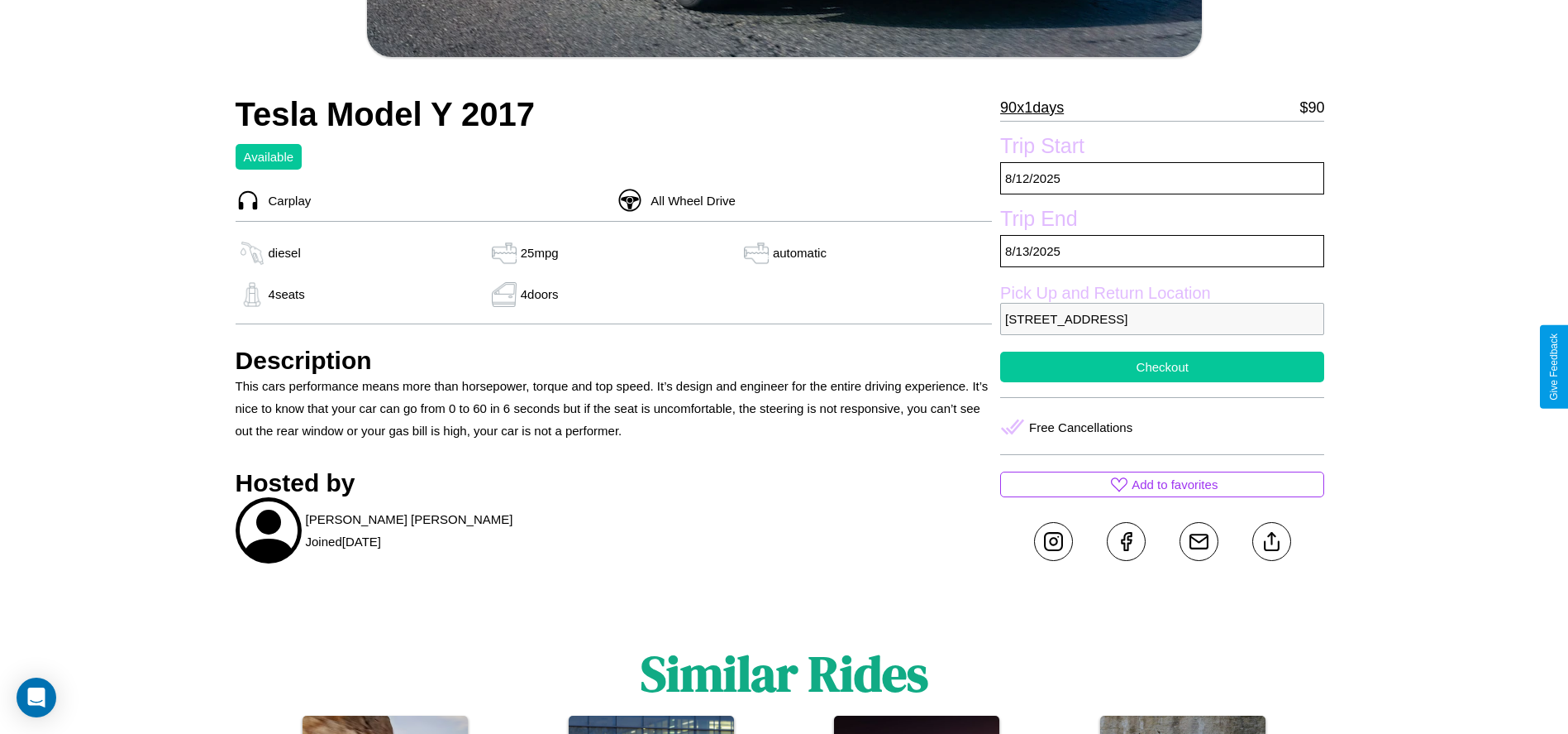
click at [1162, 367] on button "Checkout" at bounding box center [1161, 367] width 324 height 31
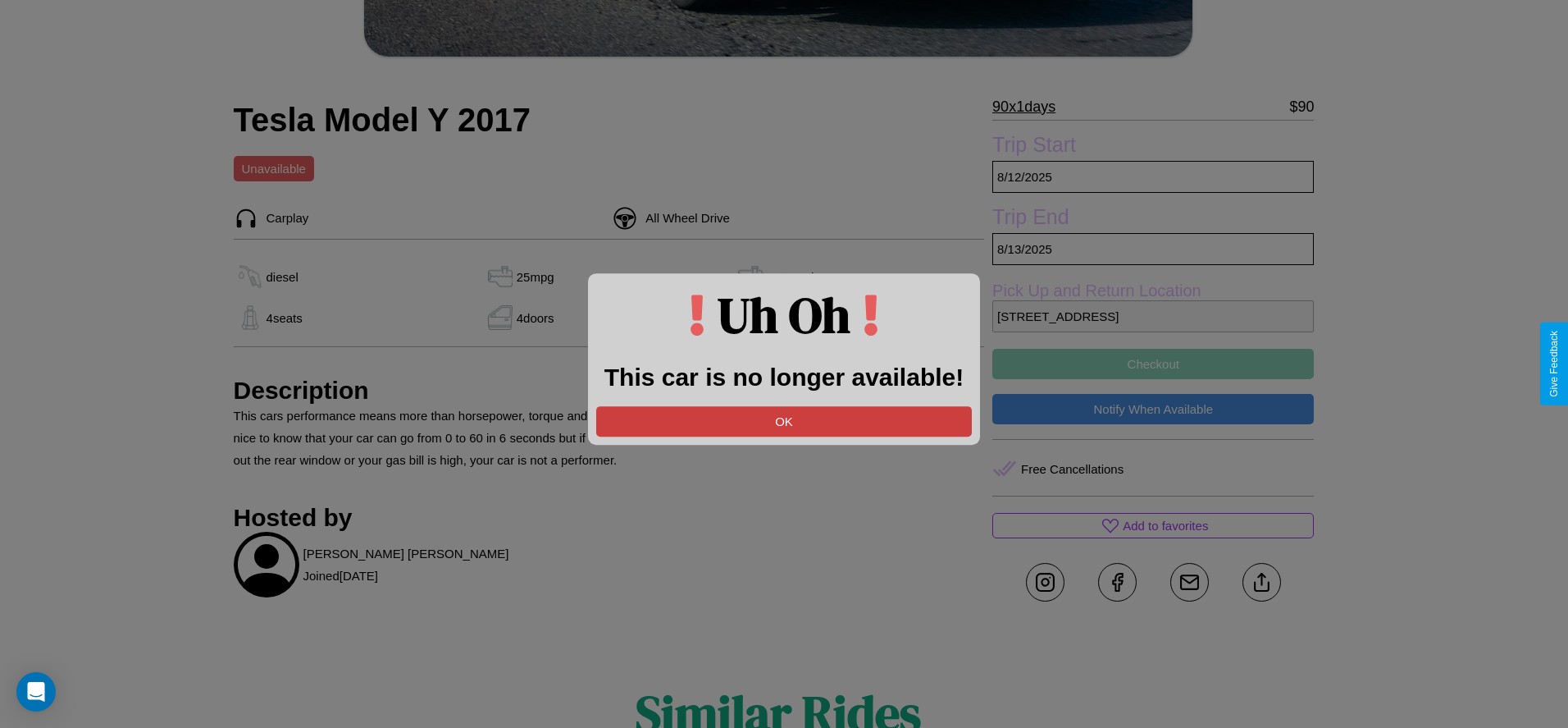
click at [784, 420] on button "OK" at bounding box center [784, 420] width 375 height 30
